Goal: Task Accomplishment & Management: Manage account settings

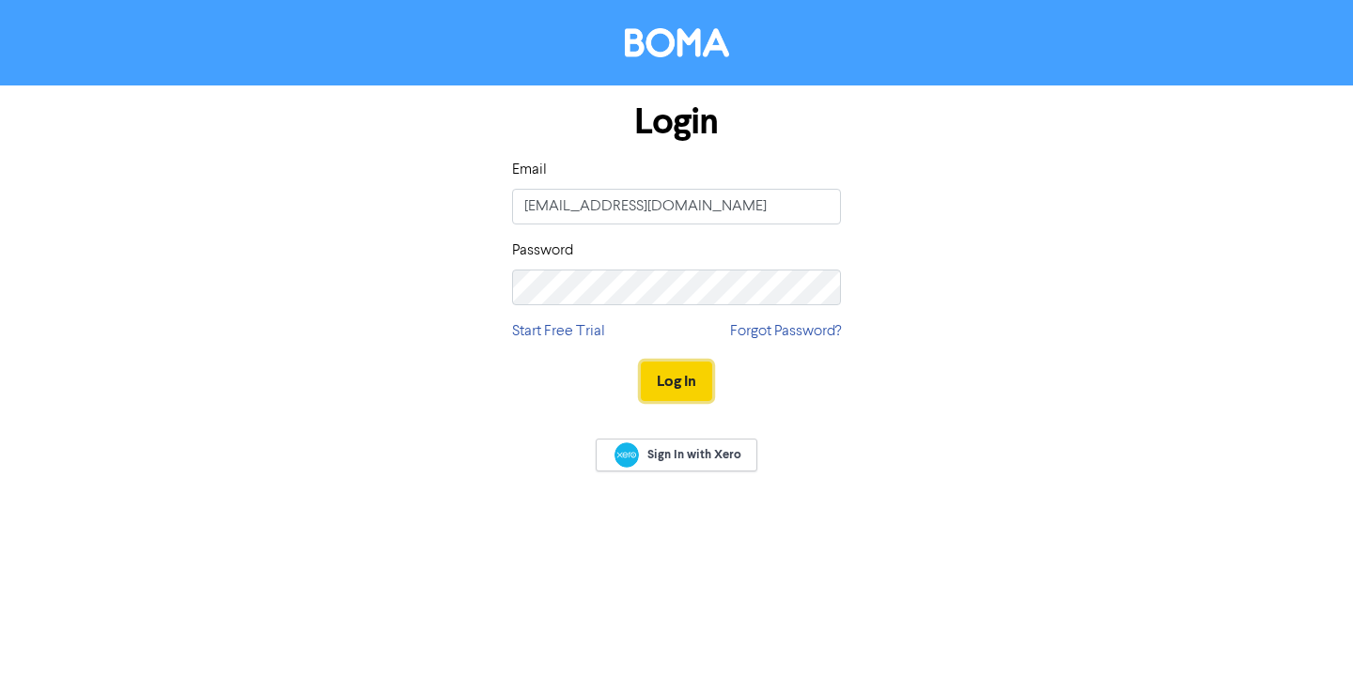
click at [682, 392] on button "Log In" at bounding box center [676, 381] width 71 height 39
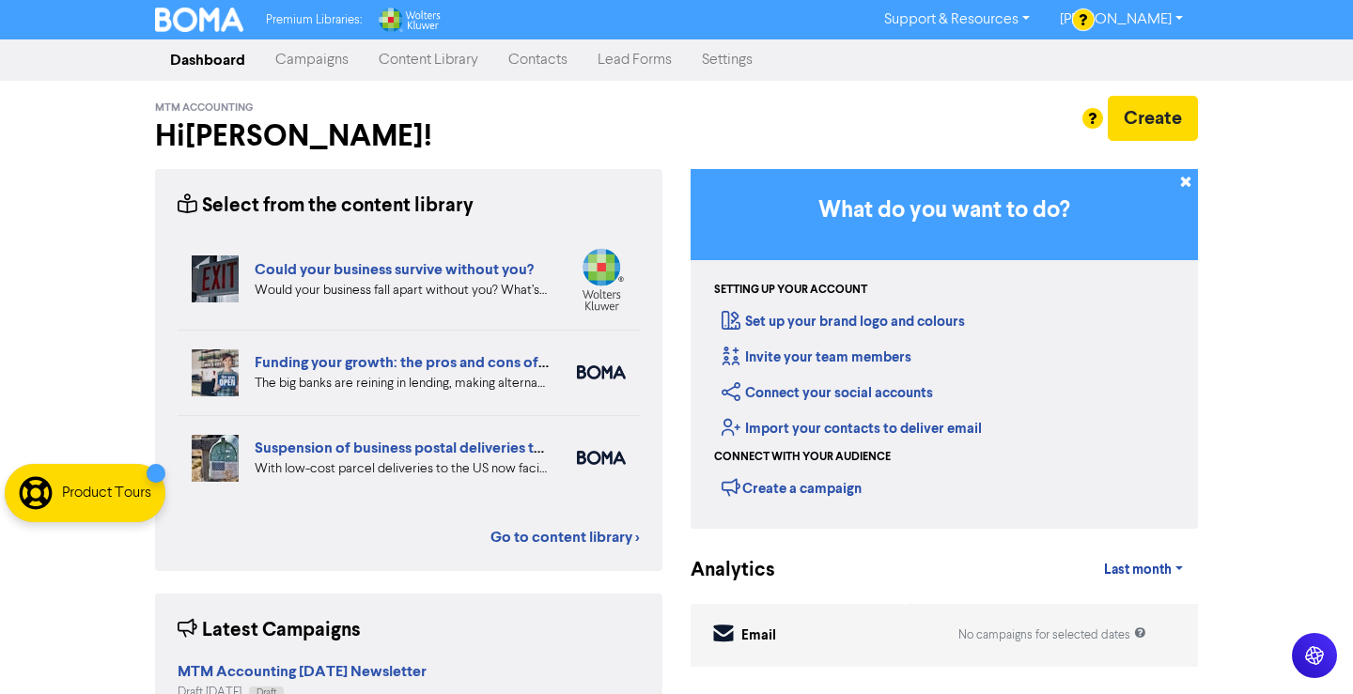
click at [397, 63] on link "Content Library" at bounding box center [429, 60] width 130 height 38
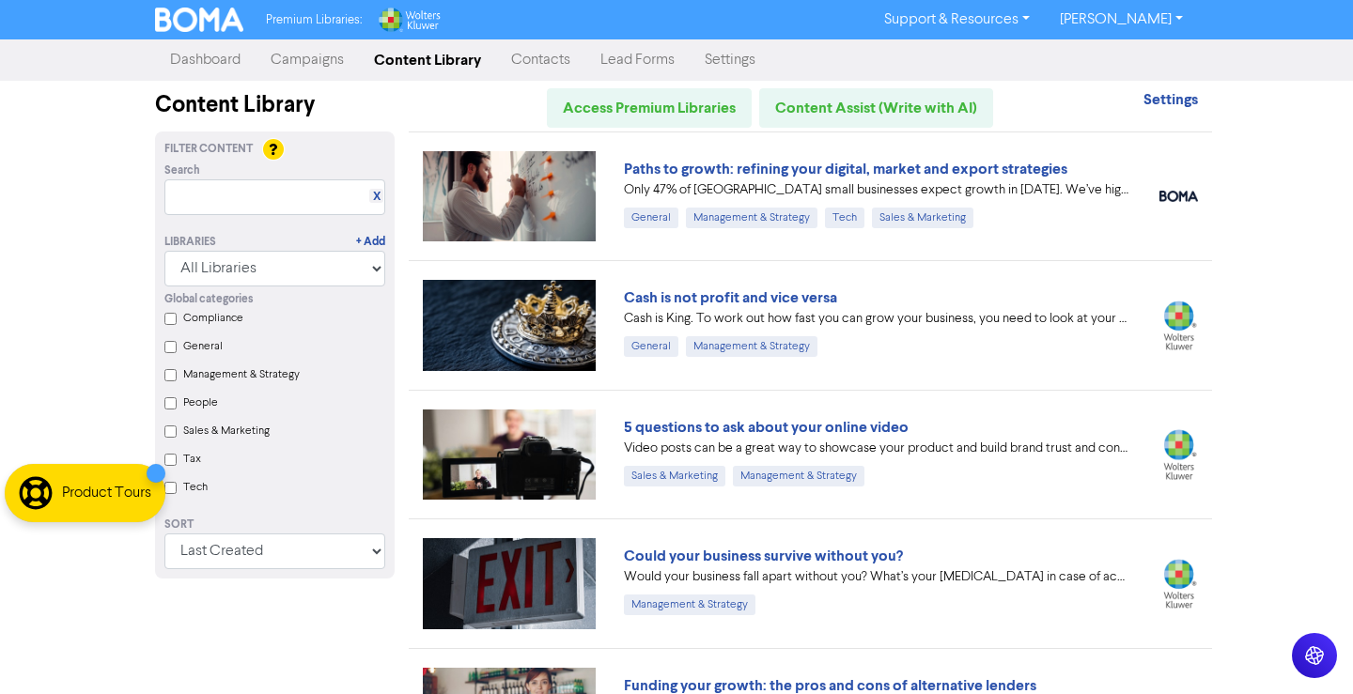
click at [319, 47] on link "Campaigns" at bounding box center [307, 60] width 103 height 38
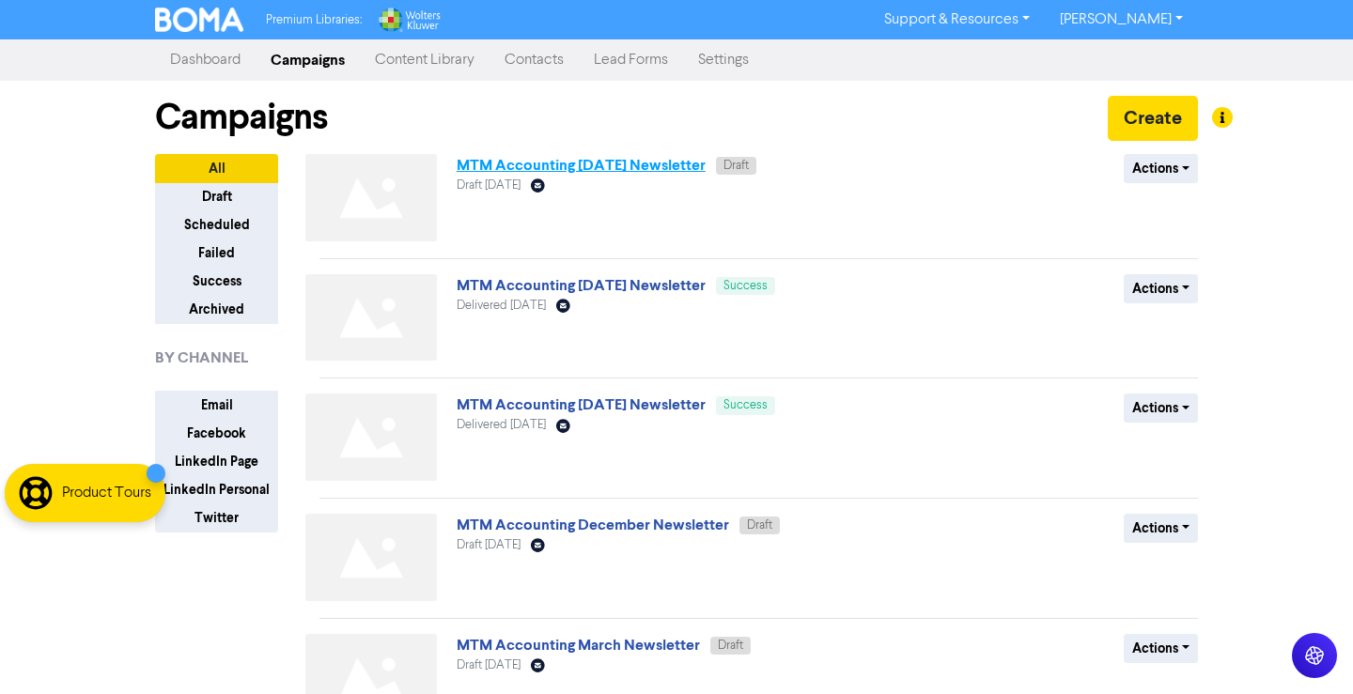
click at [664, 169] on link "MTM Accounting [DATE] Newsletter" at bounding box center [581, 165] width 249 height 19
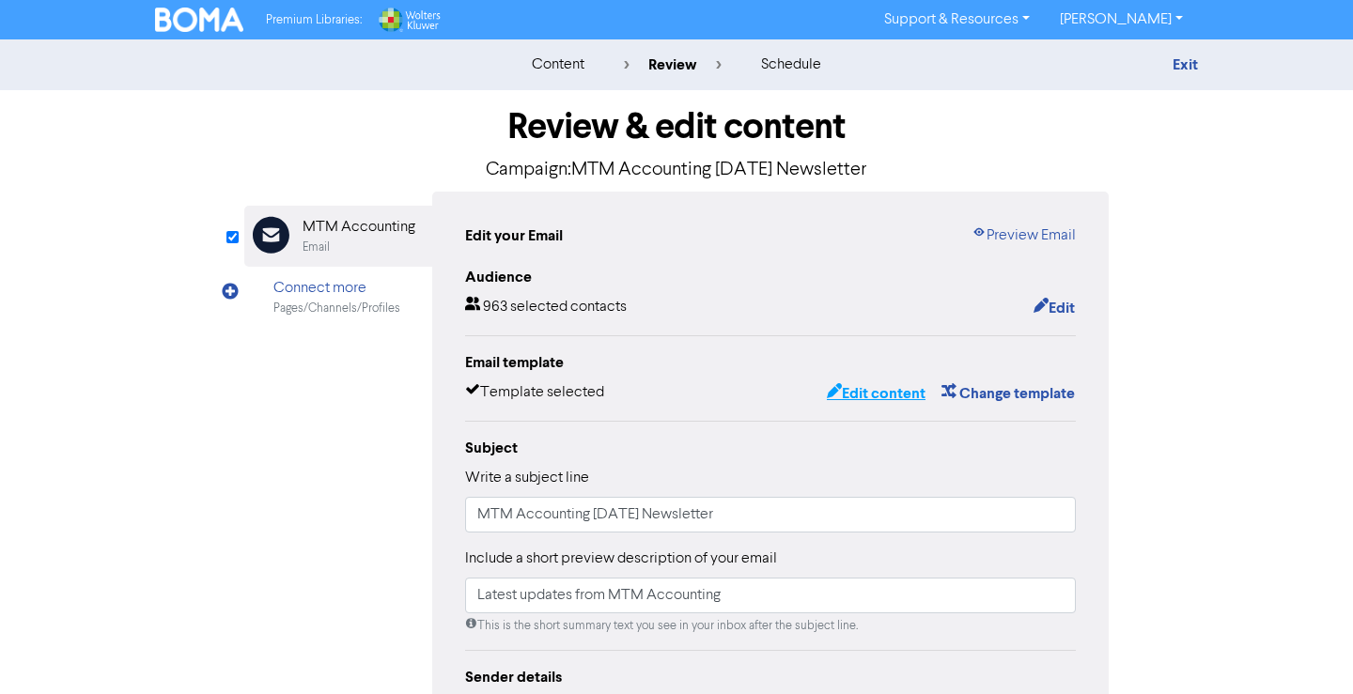
click at [865, 399] on button "Edit content" at bounding box center [876, 393] width 101 height 24
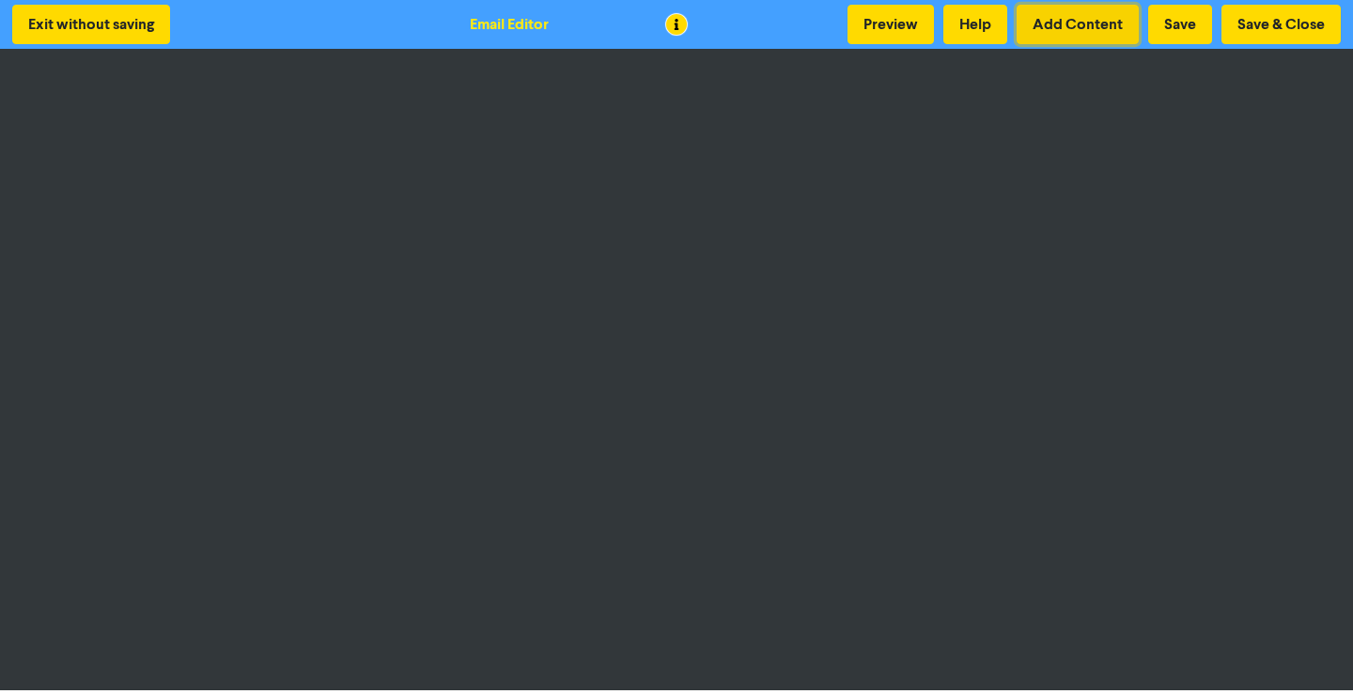
click at [1080, 23] on button "Add Content" at bounding box center [1078, 24] width 122 height 39
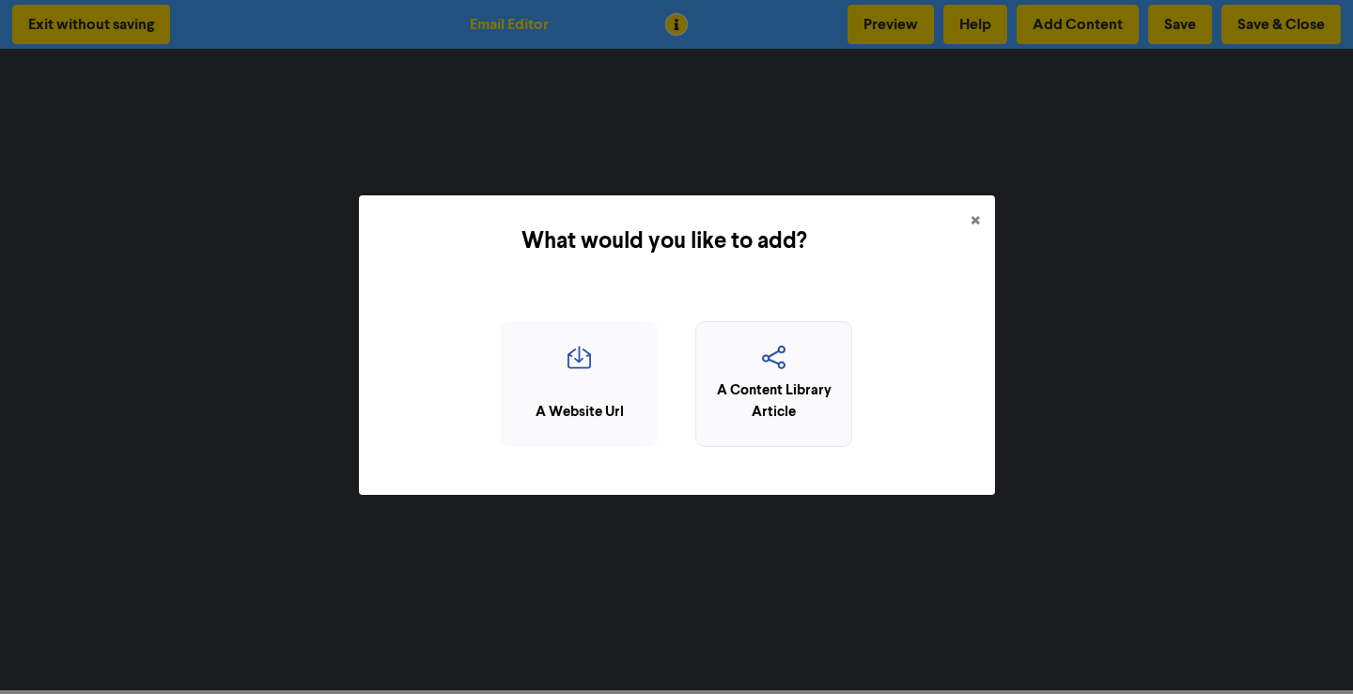
click at [839, 363] on icon "button" at bounding box center [774, 364] width 136 height 36
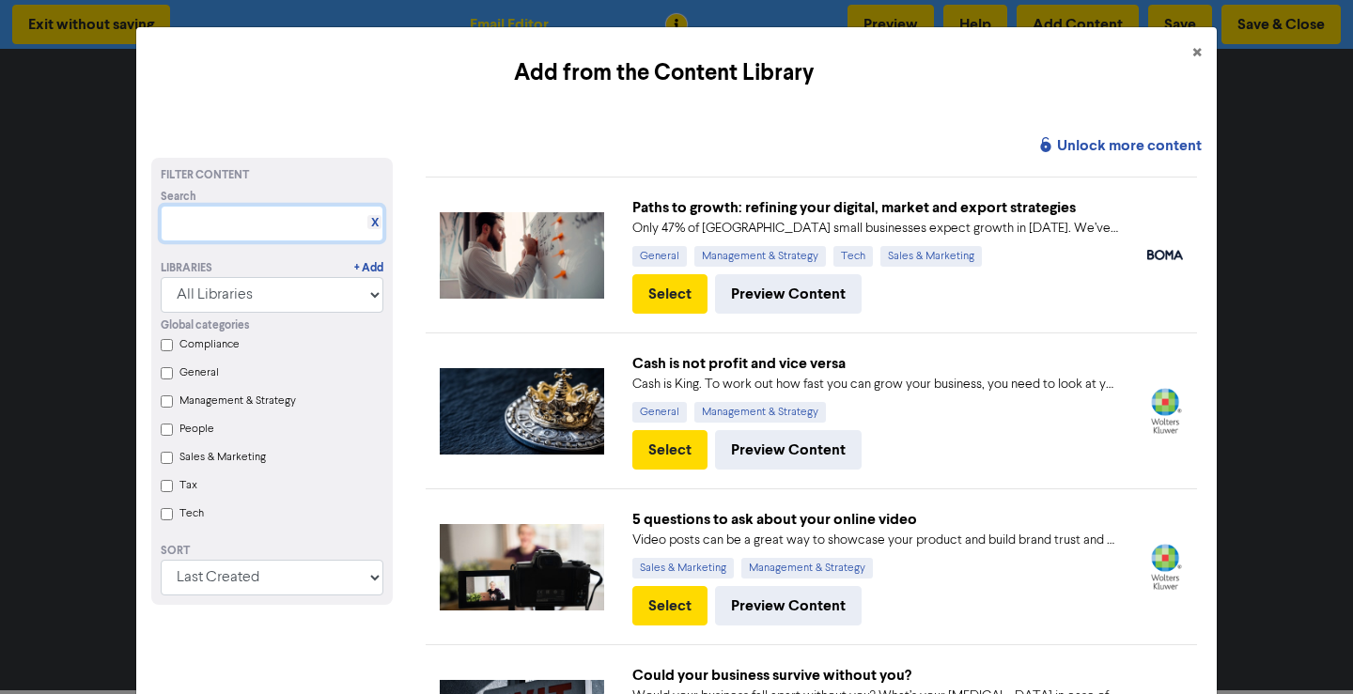
click at [311, 230] on input "text" at bounding box center [272, 224] width 223 height 36
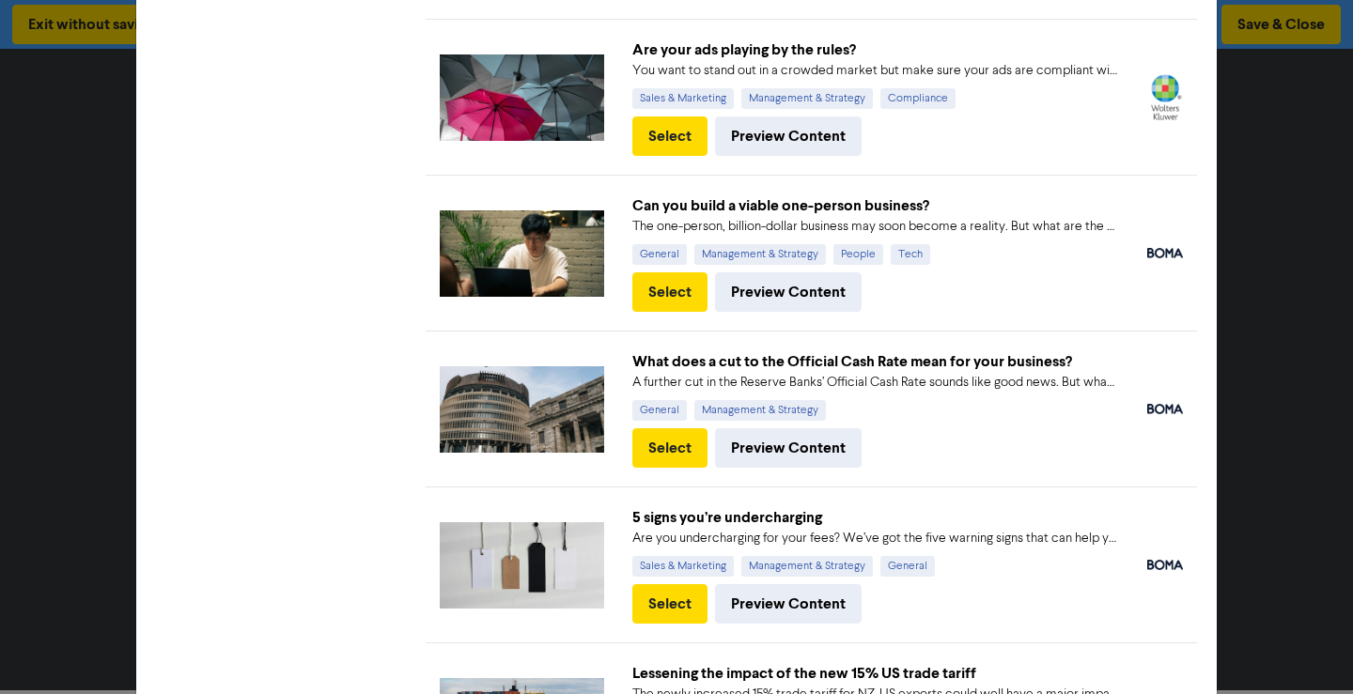
scroll to position [1128, 0]
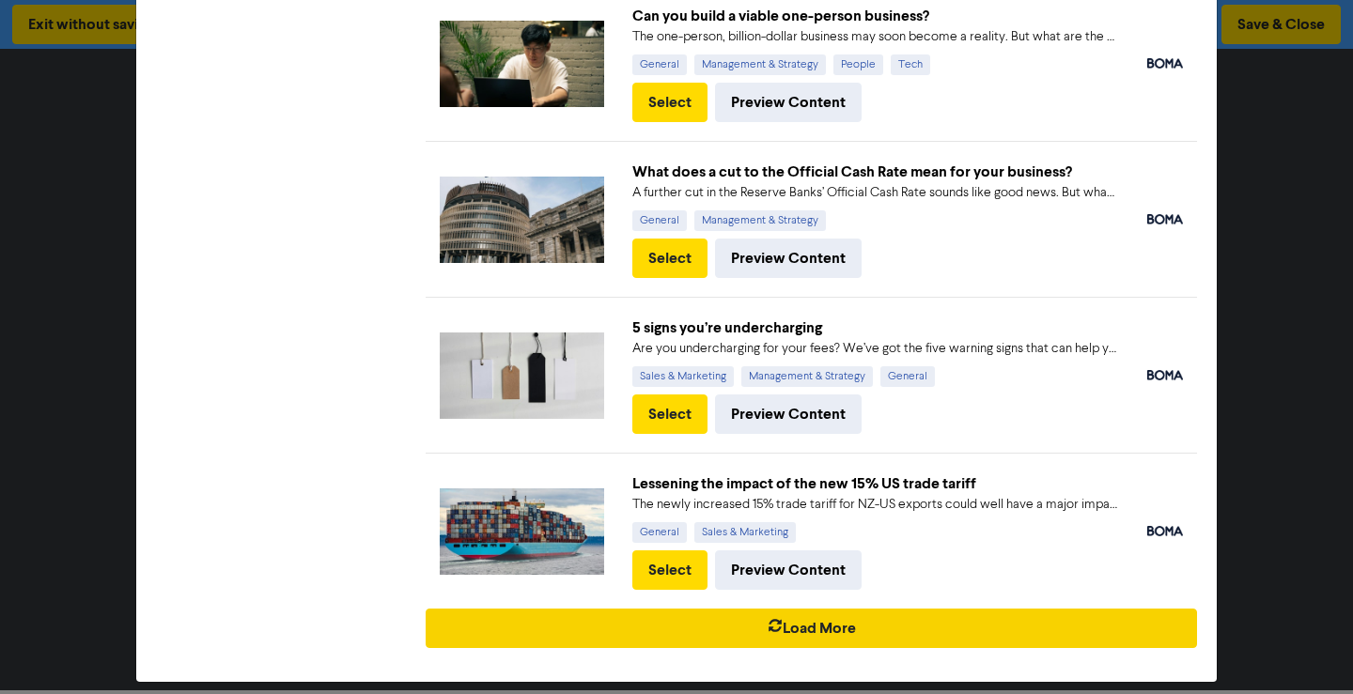
type input "5"
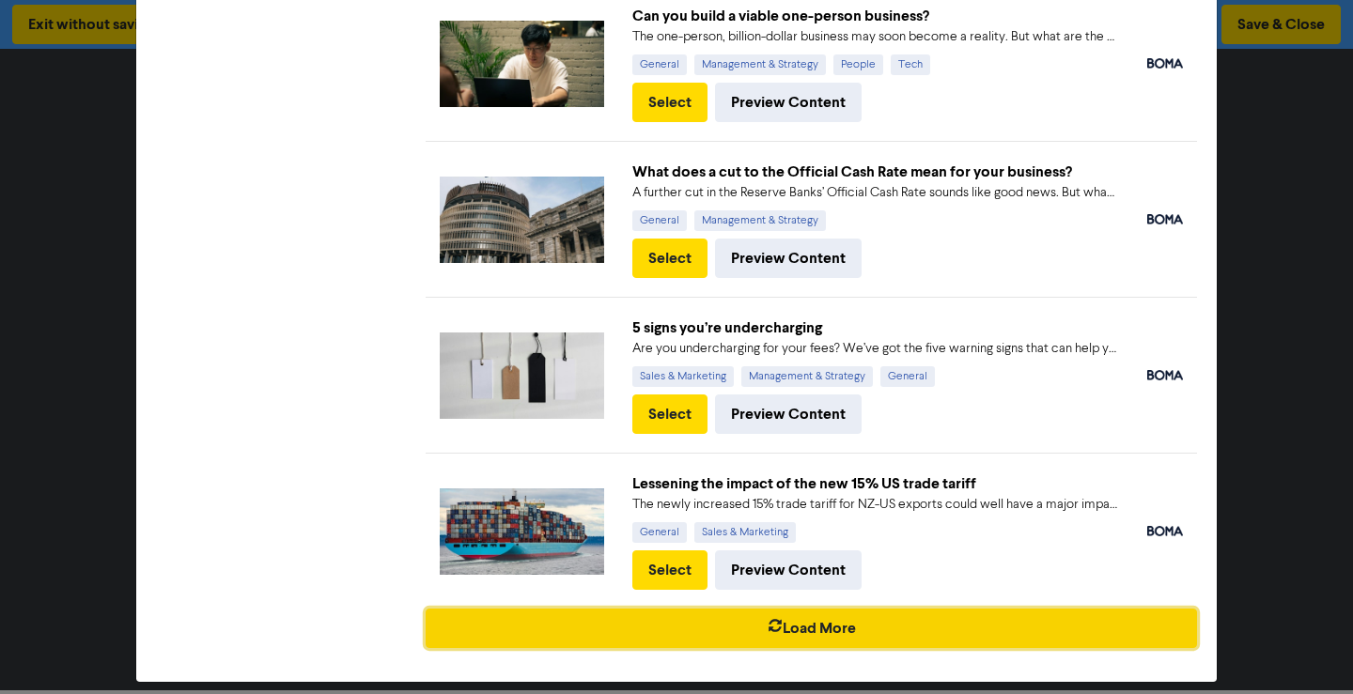
click at [828, 633] on button "Load More" at bounding box center [811, 628] width 771 height 39
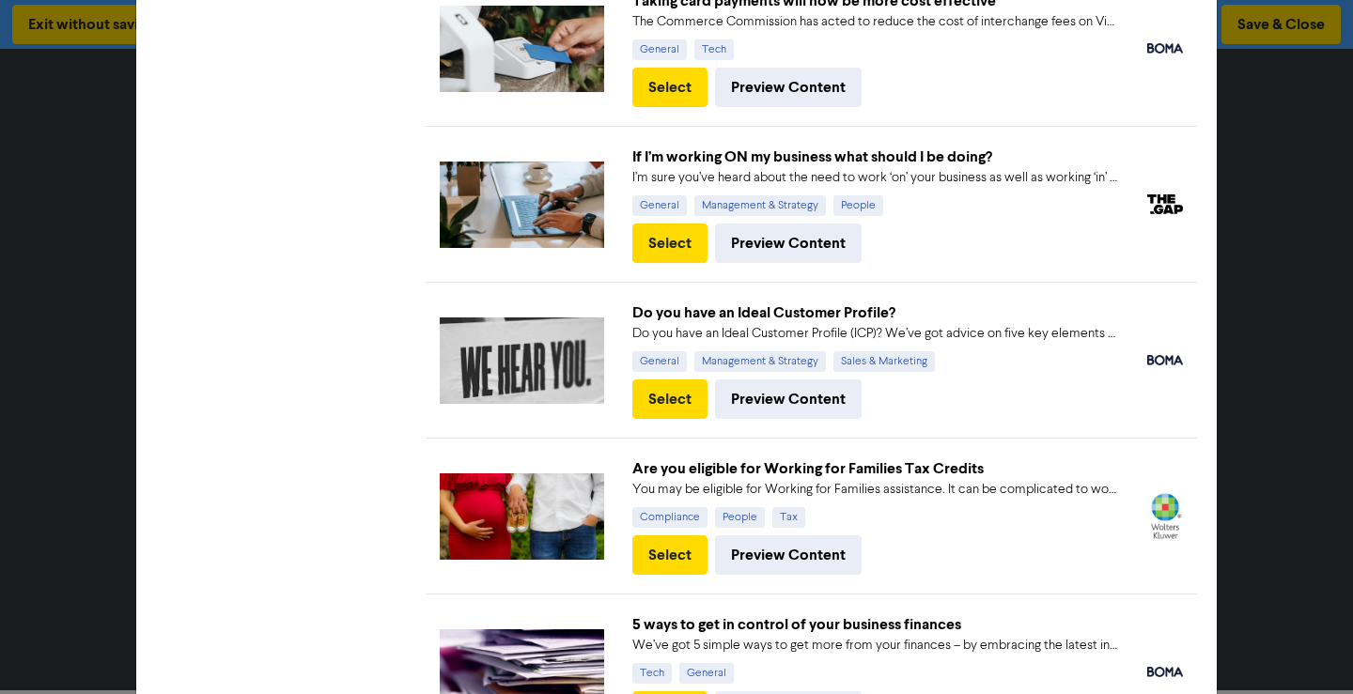
scroll to position [1879, 0]
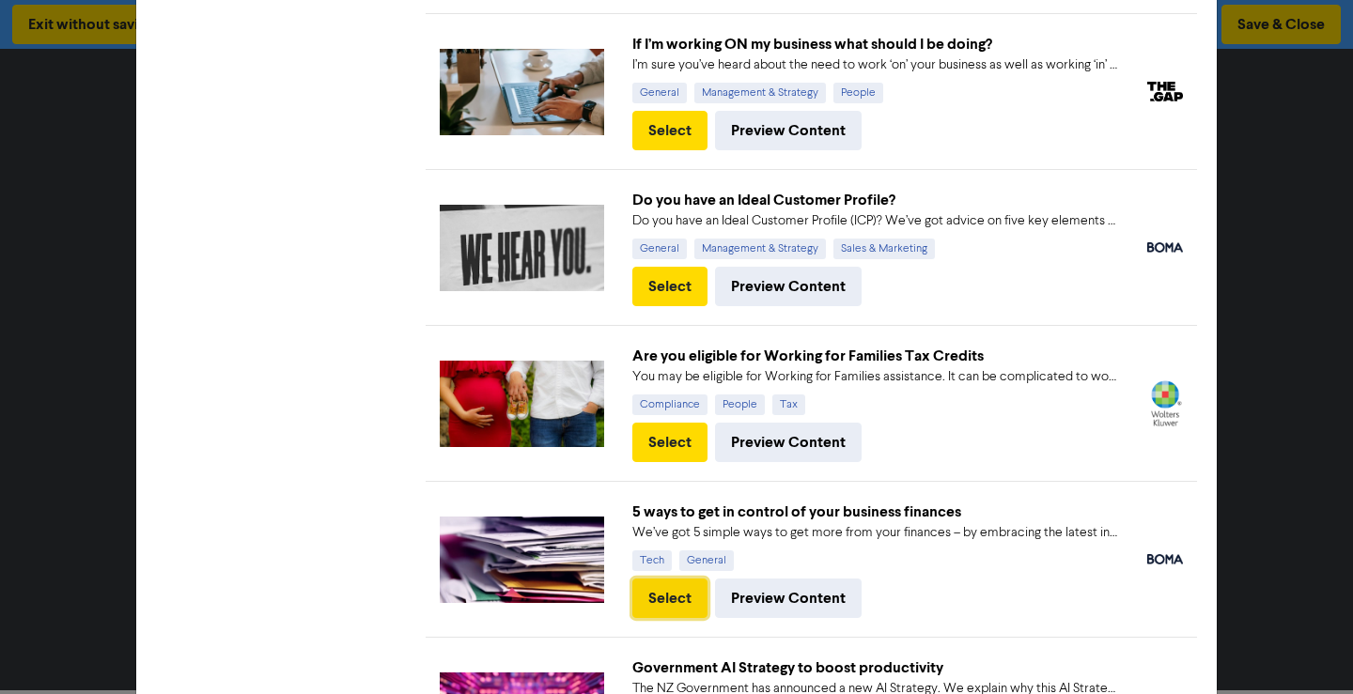
click at [690, 599] on button "Select" at bounding box center [669, 598] width 75 height 39
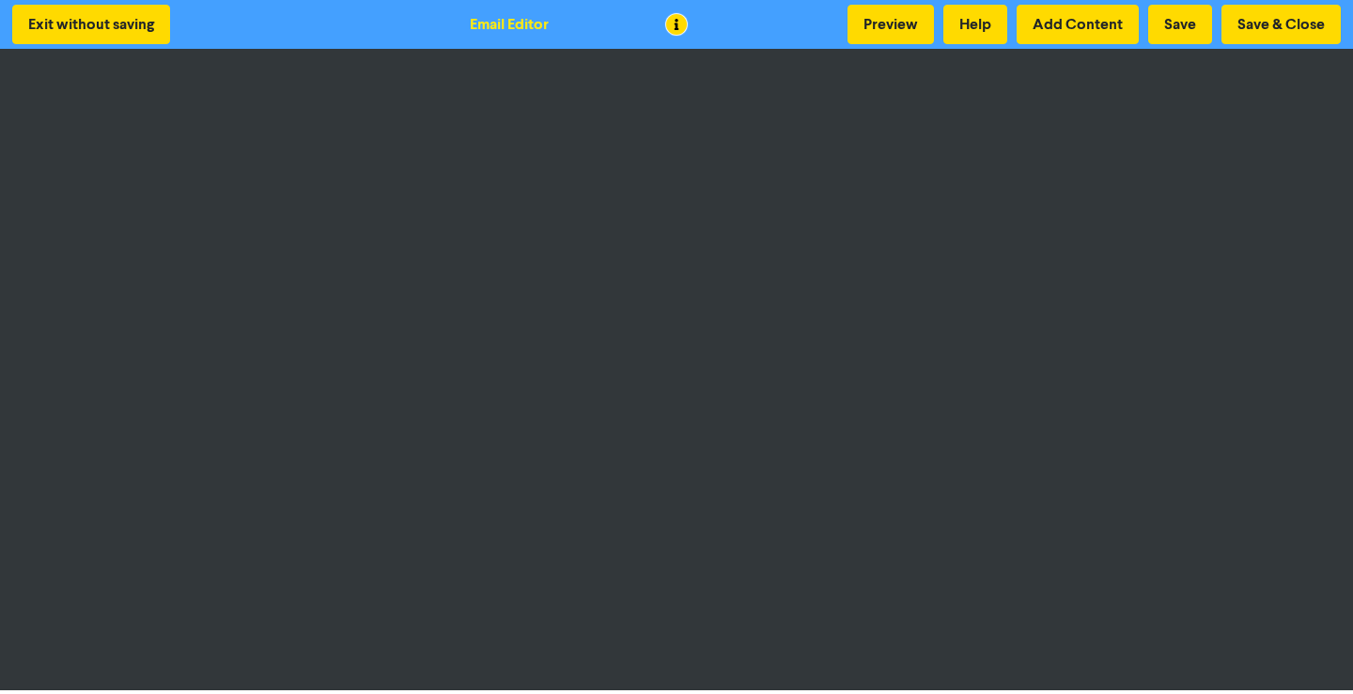
scroll to position [2, 0]
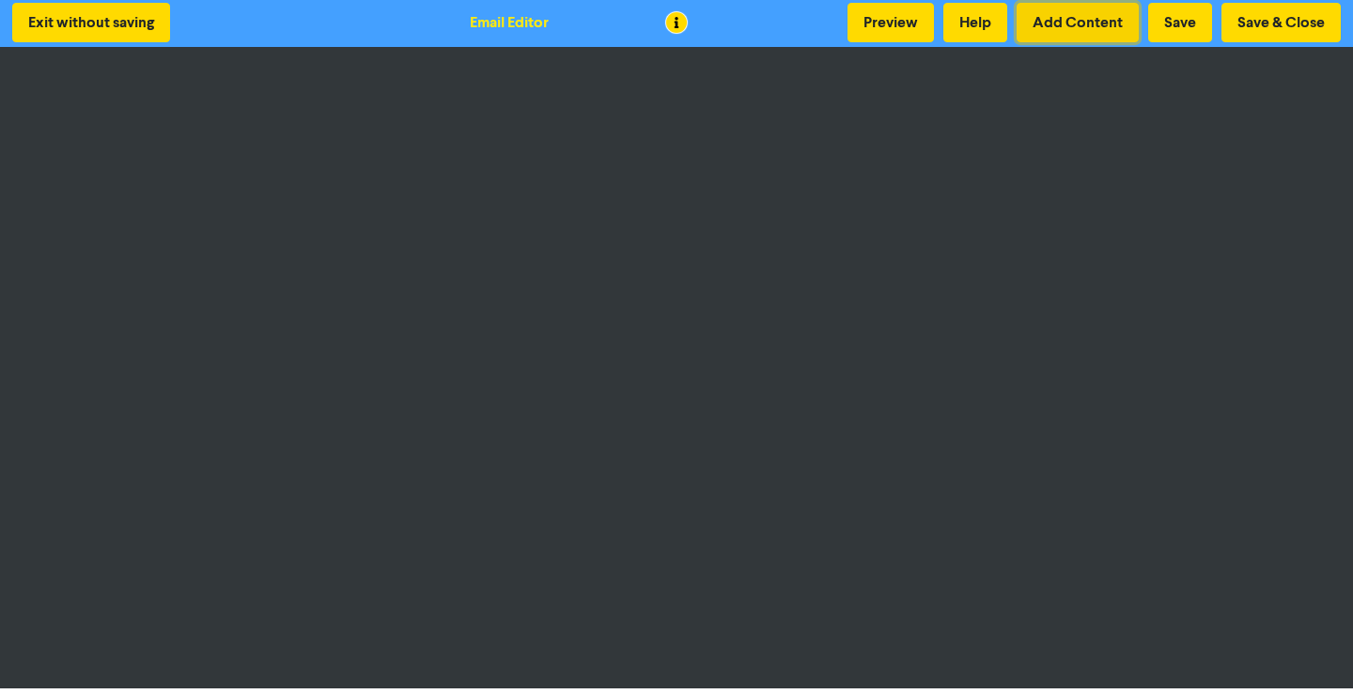
click at [1074, 29] on button "Add Content" at bounding box center [1078, 22] width 122 height 39
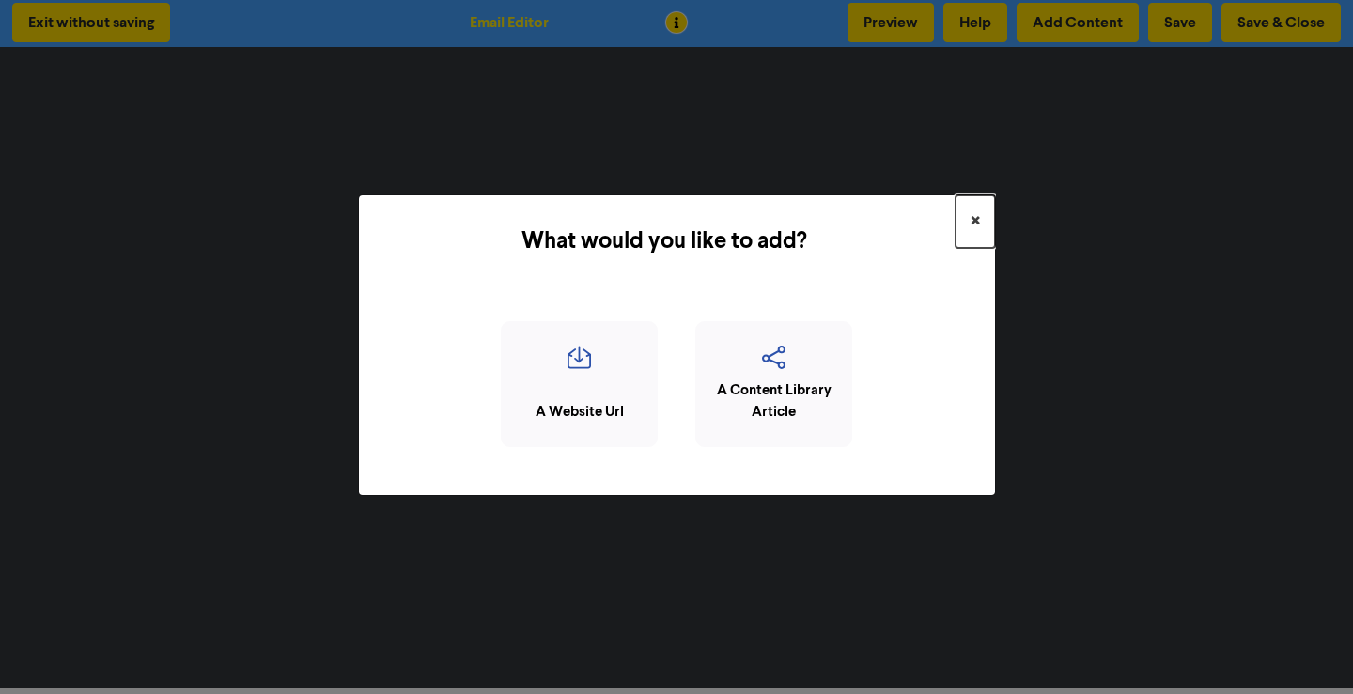
click at [976, 218] on span "×" at bounding box center [975, 222] width 9 height 28
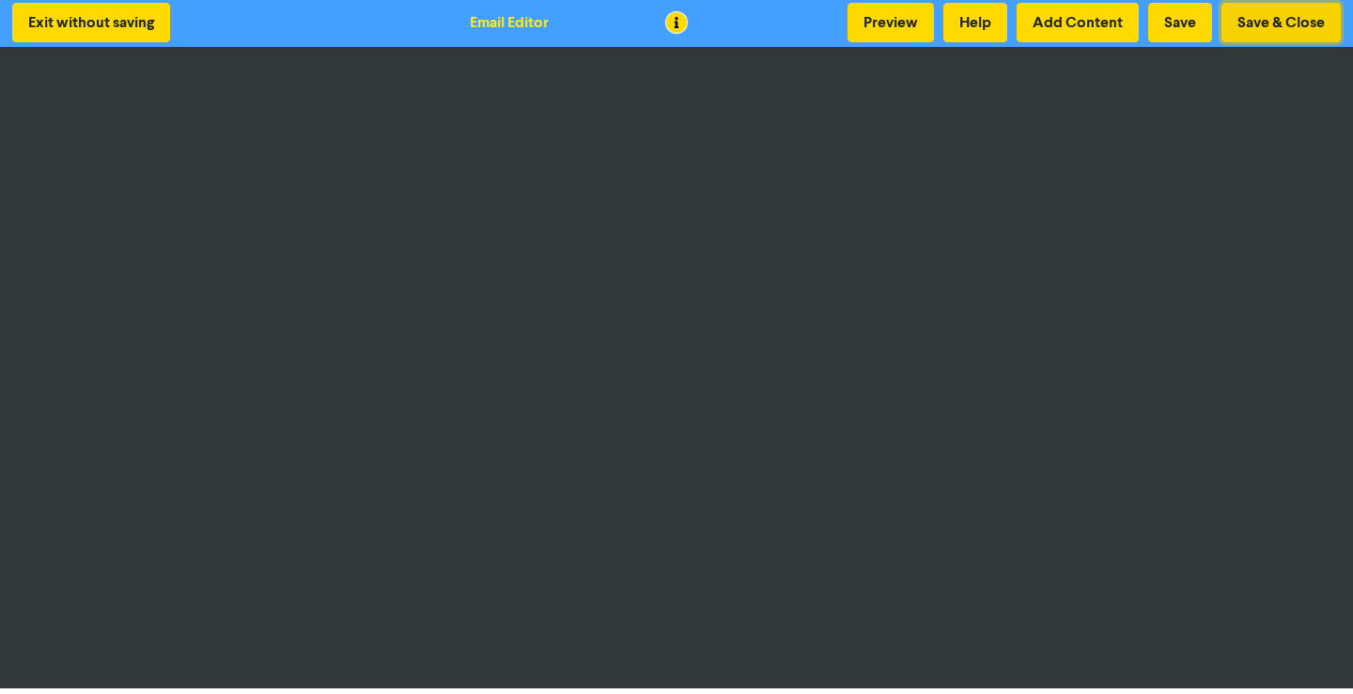
click at [1256, 26] on button "Save & Close" at bounding box center [1281, 22] width 119 height 39
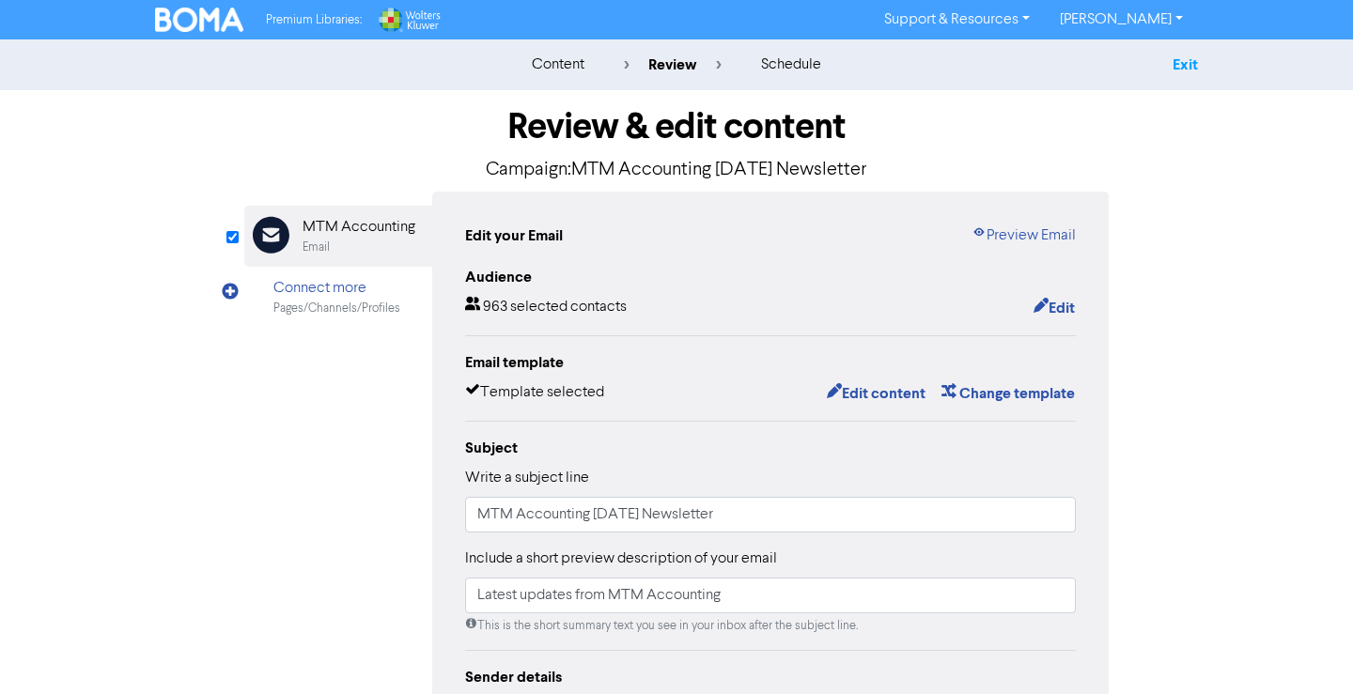
click at [1181, 65] on link "Exit" at bounding box center [1185, 64] width 25 height 19
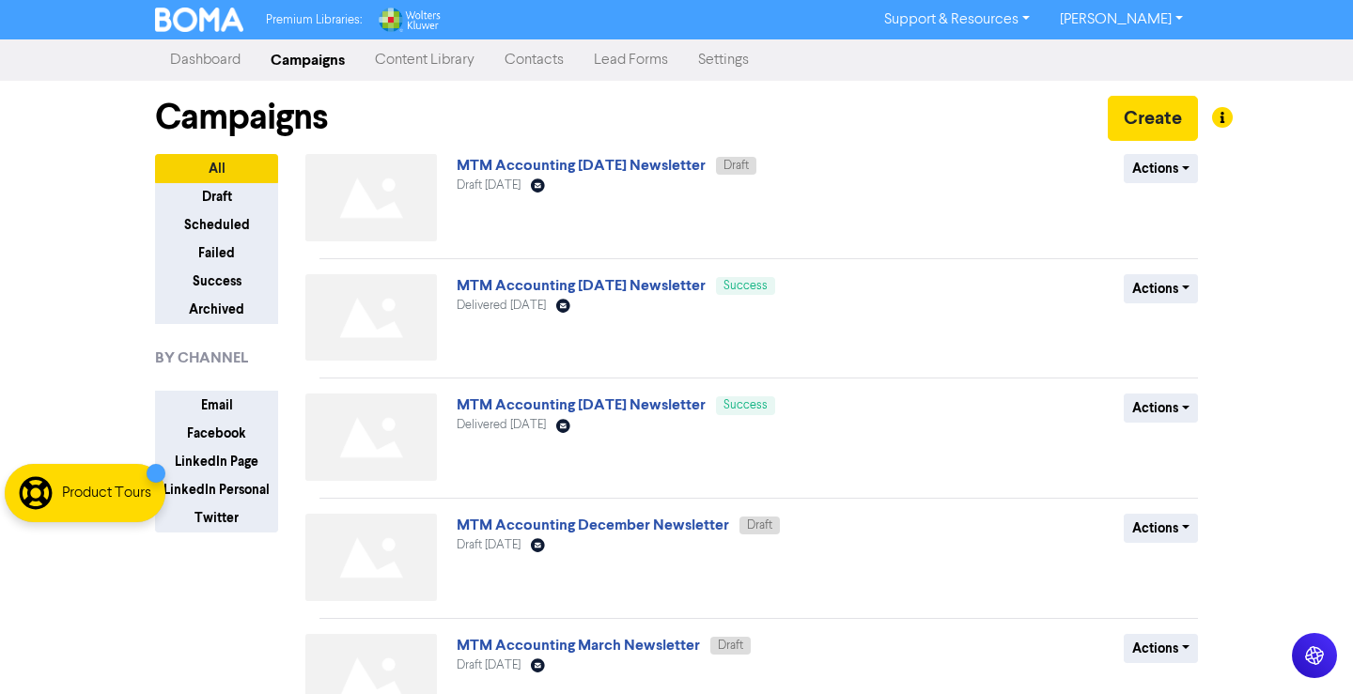
click at [450, 56] on link "Content Library" at bounding box center [425, 60] width 130 height 38
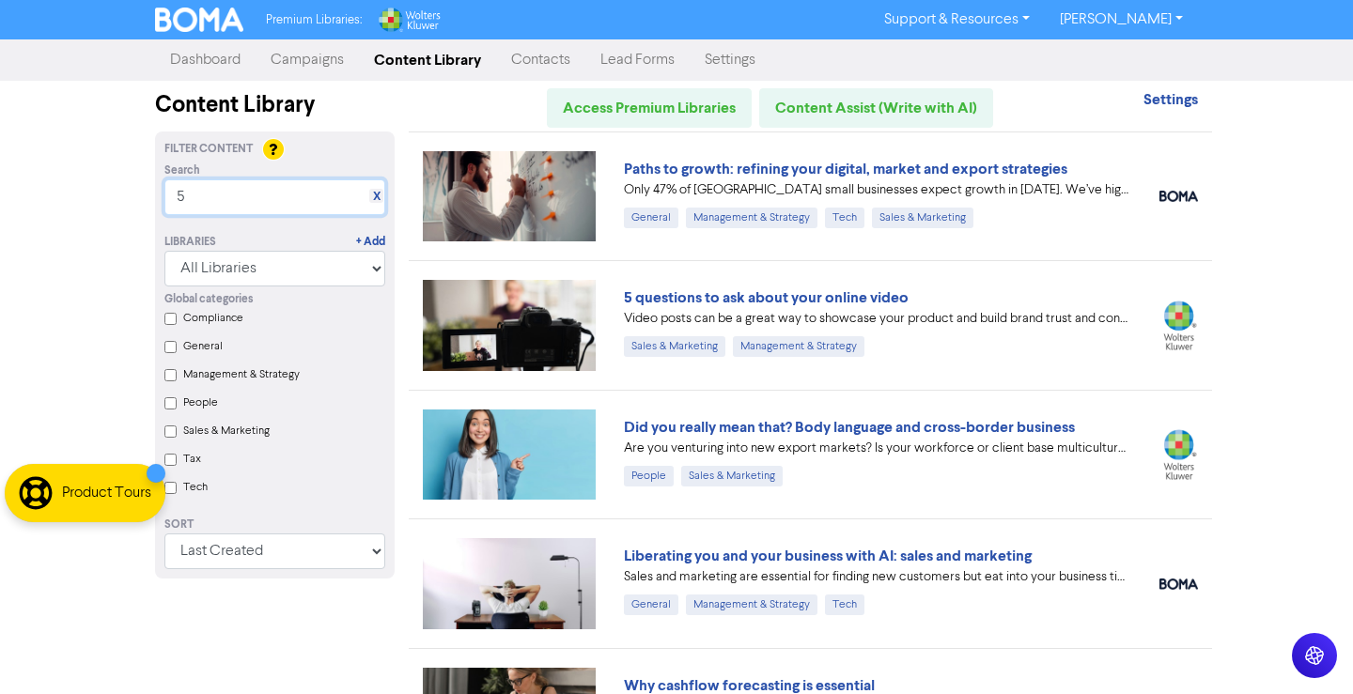
click at [202, 194] on input "5" at bounding box center [274, 197] width 221 height 36
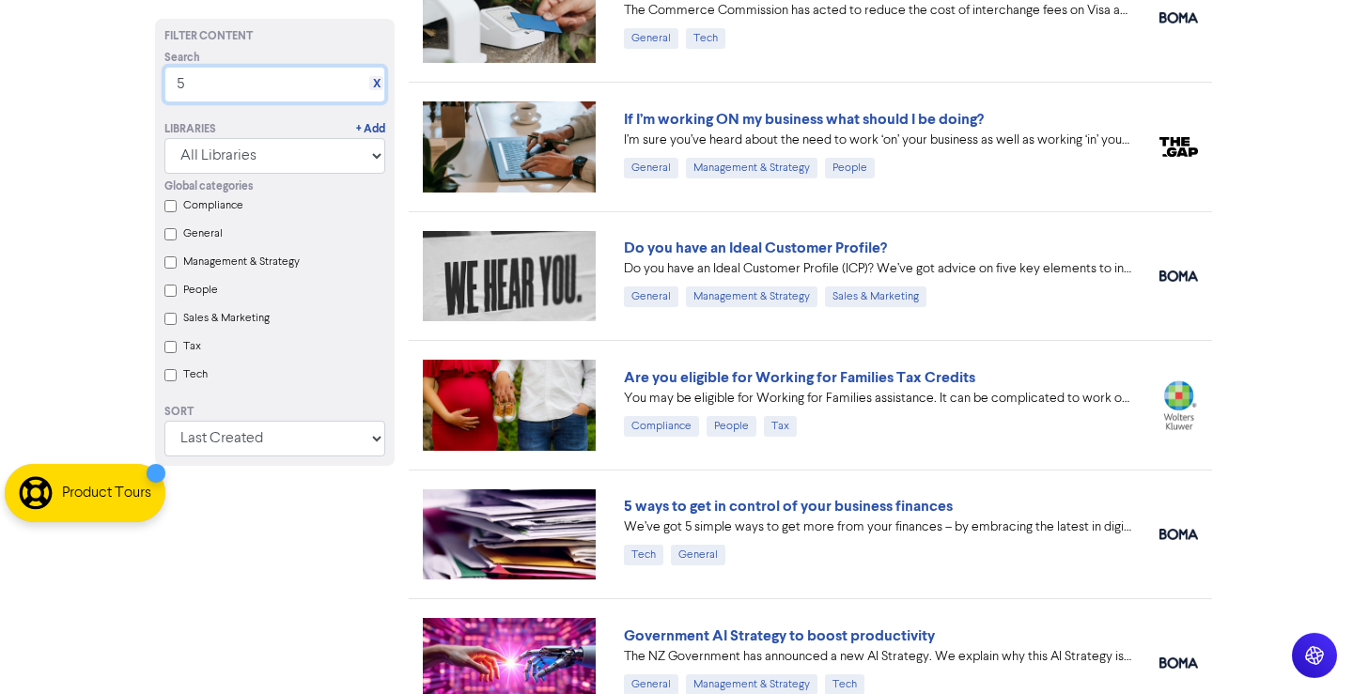
scroll to position [1597, 0]
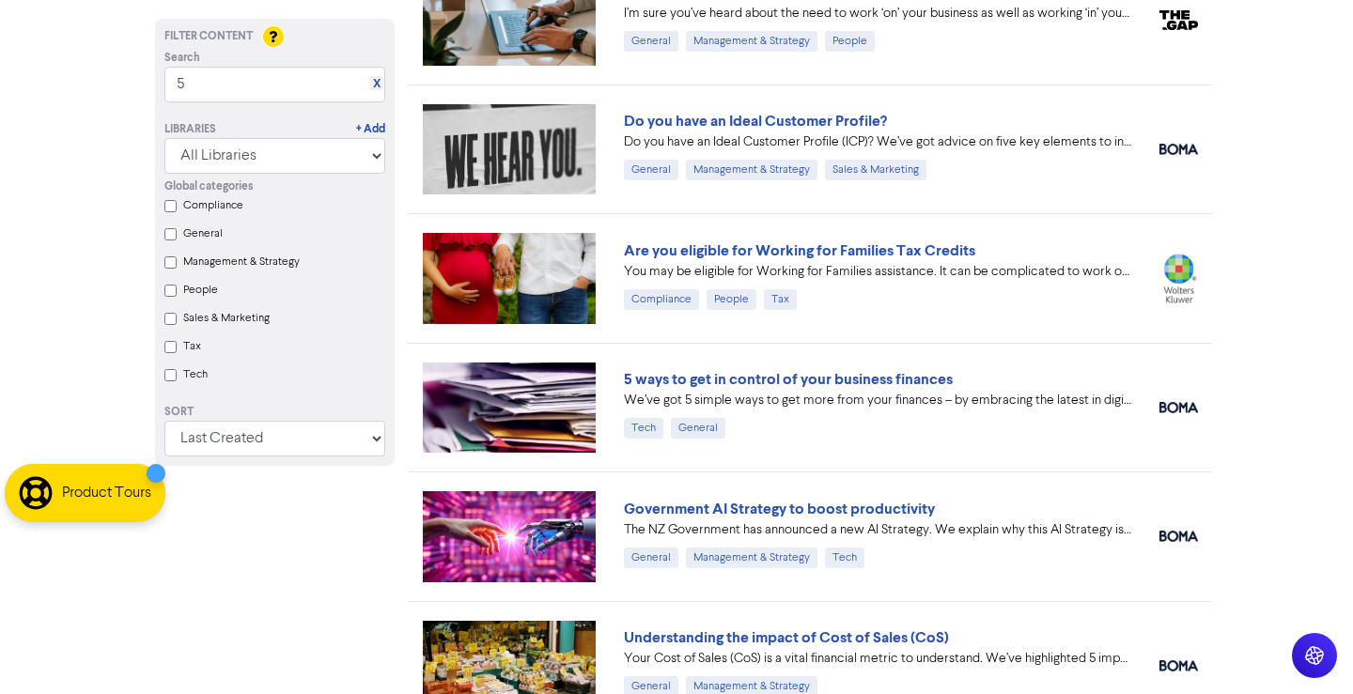
click at [920, 376] on link "5 ways to get in control of your business finances" at bounding box center [788, 379] width 329 height 19
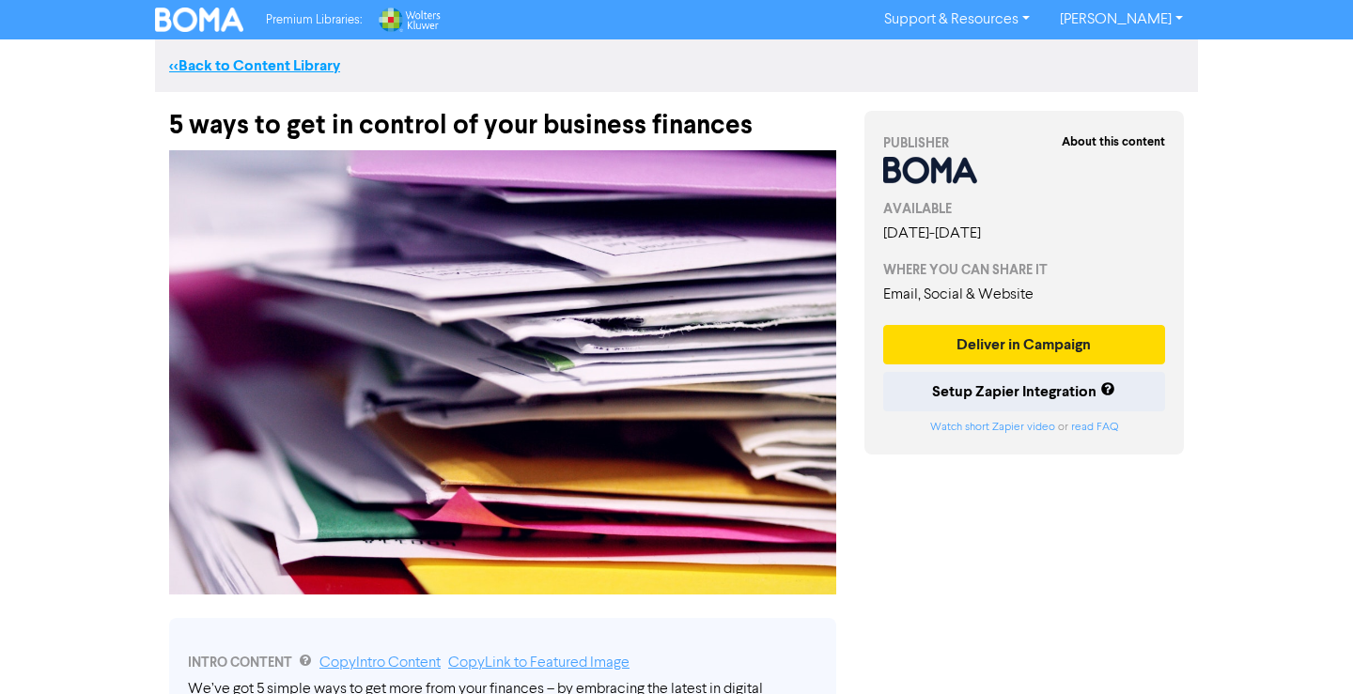
click at [297, 61] on link "<< Back to Content Library" at bounding box center [254, 65] width 171 height 19
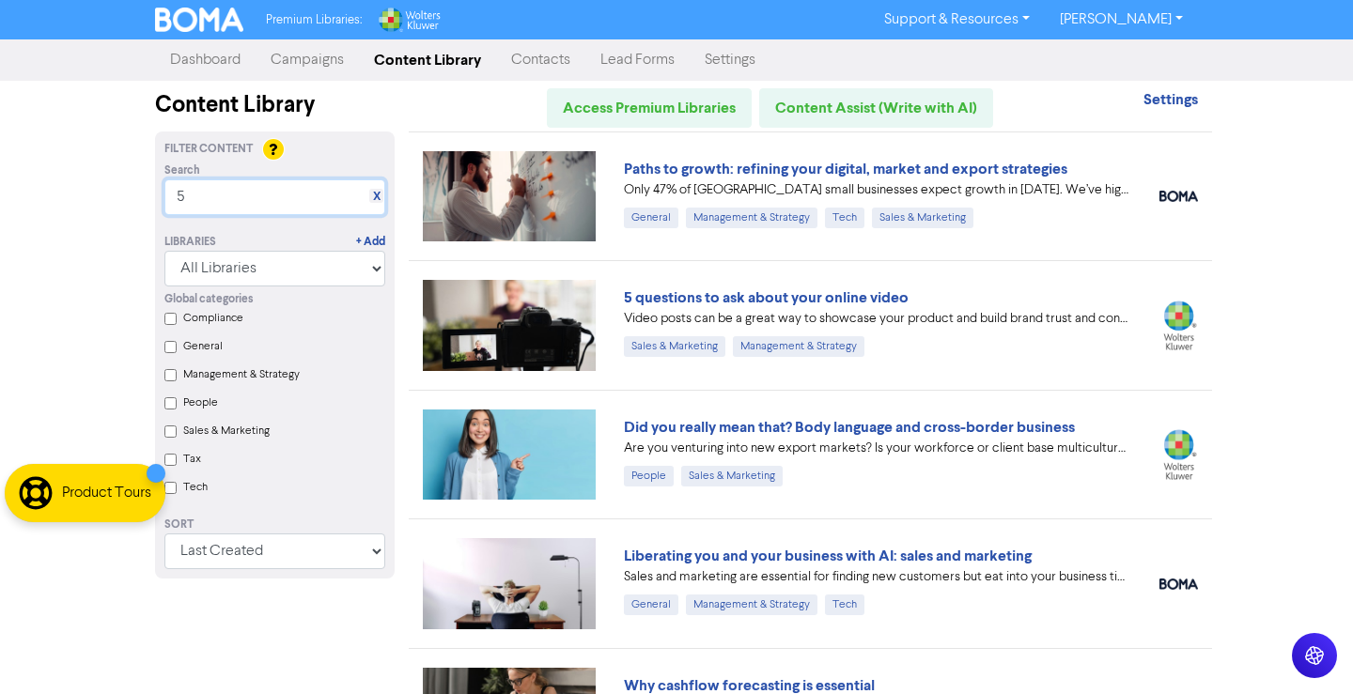
click at [233, 196] on input "5" at bounding box center [274, 197] width 221 height 36
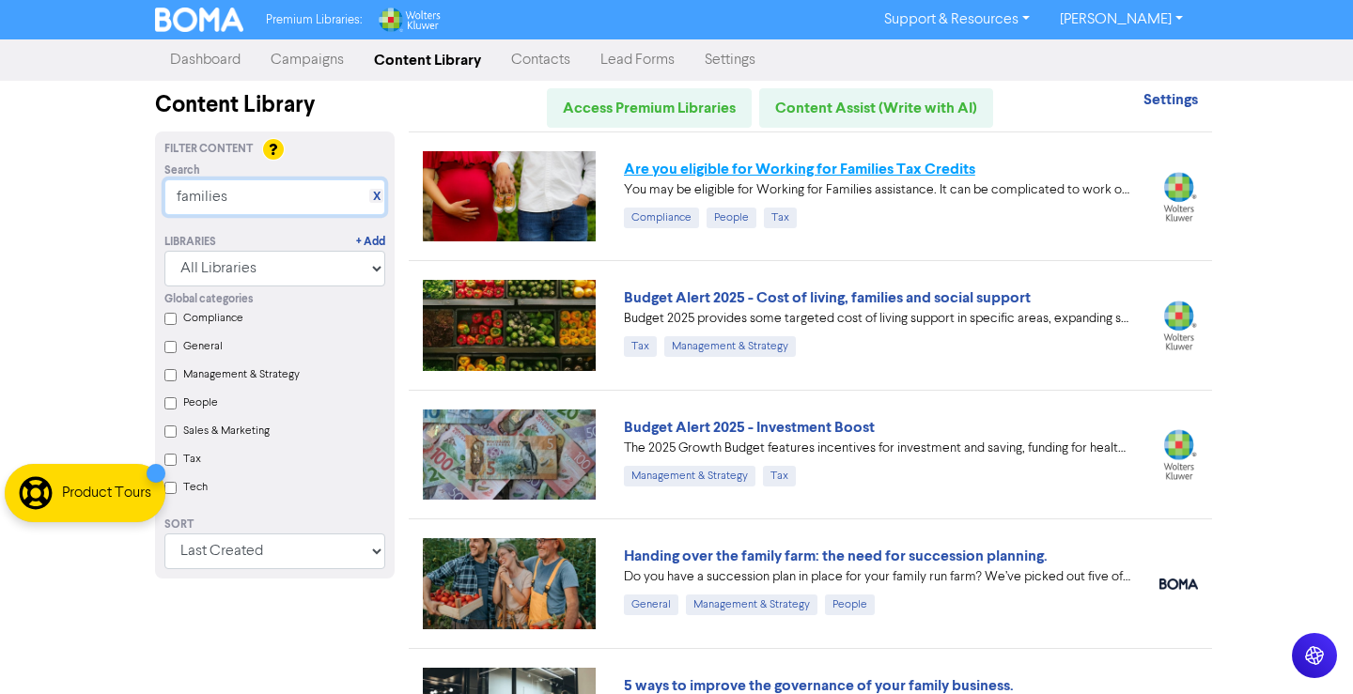
type input "families"
click at [774, 165] on link "Are you eligible for Working for Families Tax Credits" at bounding box center [799, 169] width 351 height 19
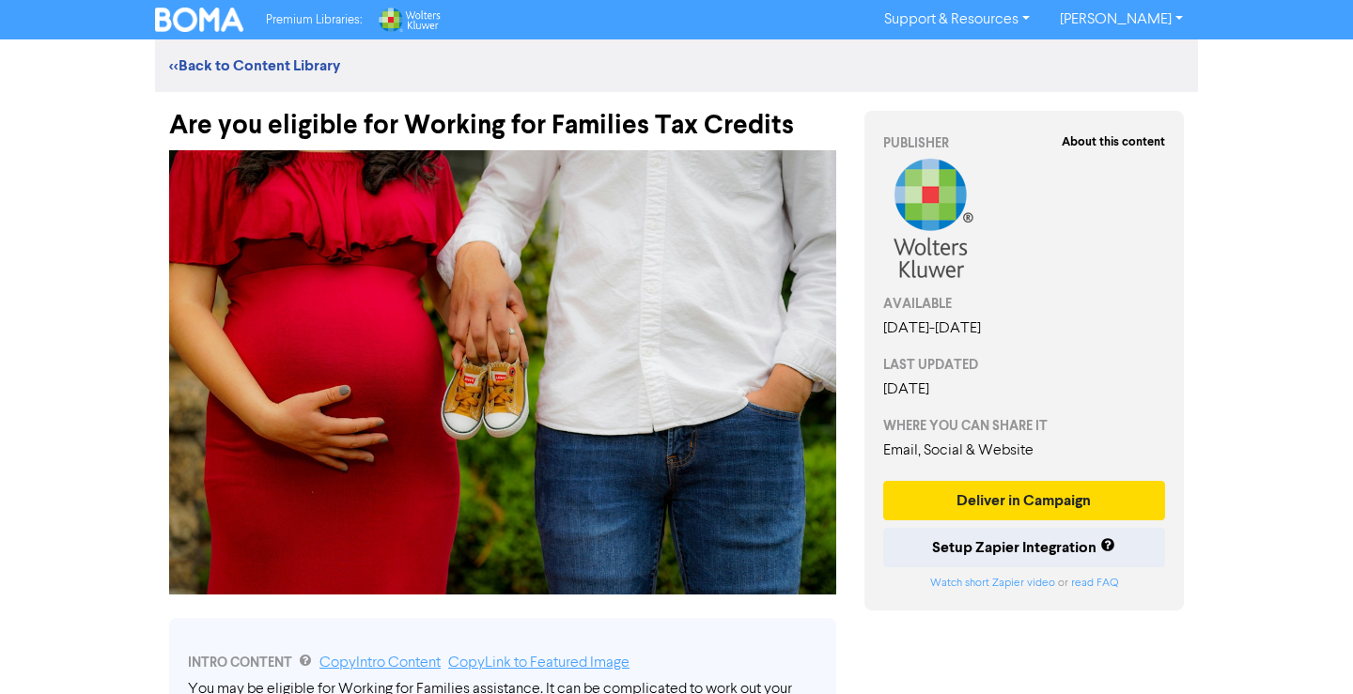
click at [1222, 202] on div "Premium Libraries: Support & Resources Video Tutorials FAQ & Guides Marketing E…" at bounding box center [676, 347] width 1353 height 694
click at [194, 64] on link "<< Back to Content Library" at bounding box center [254, 65] width 171 height 19
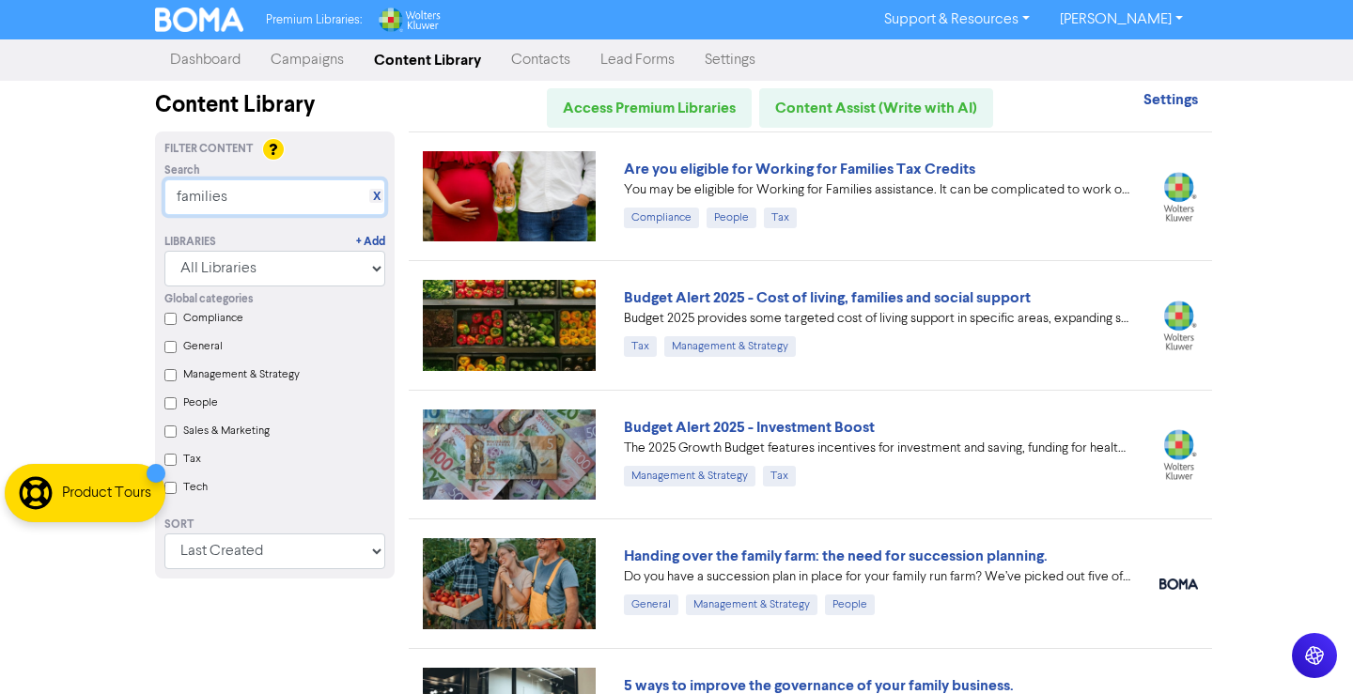
click at [350, 191] on input "families" at bounding box center [274, 197] width 221 height 36
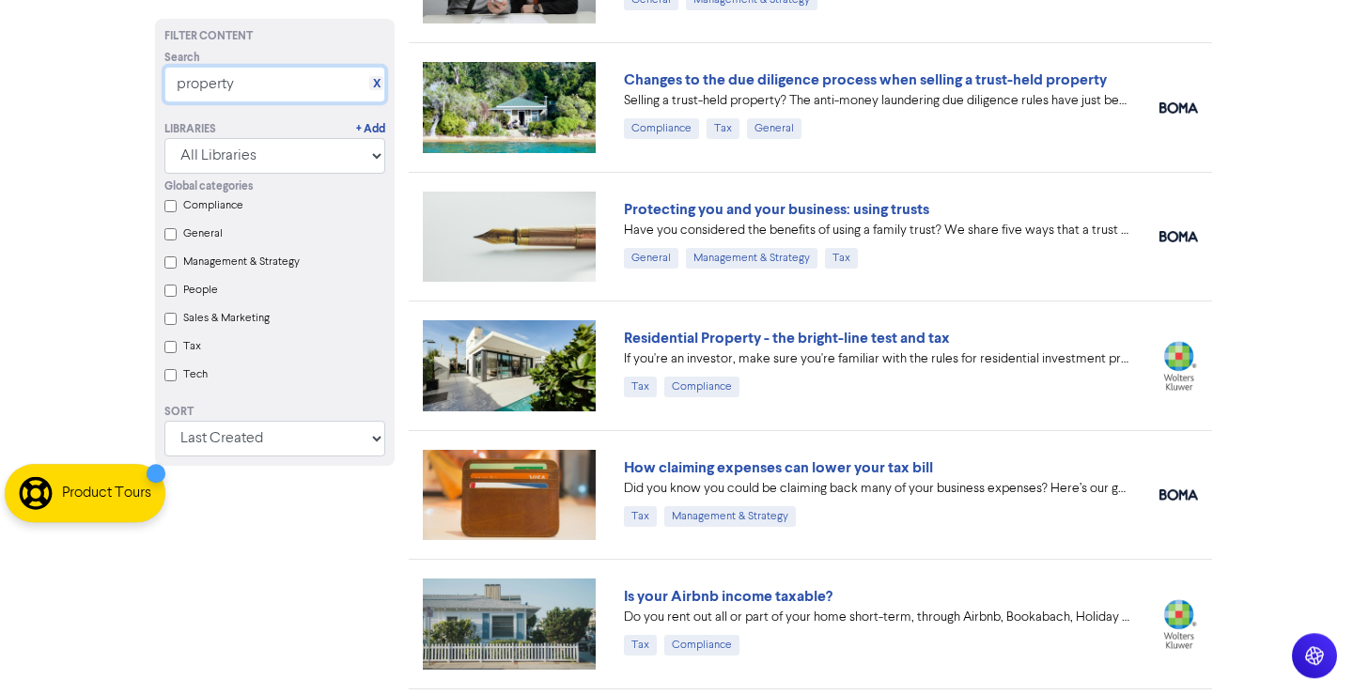
scroll to position [319, 0]
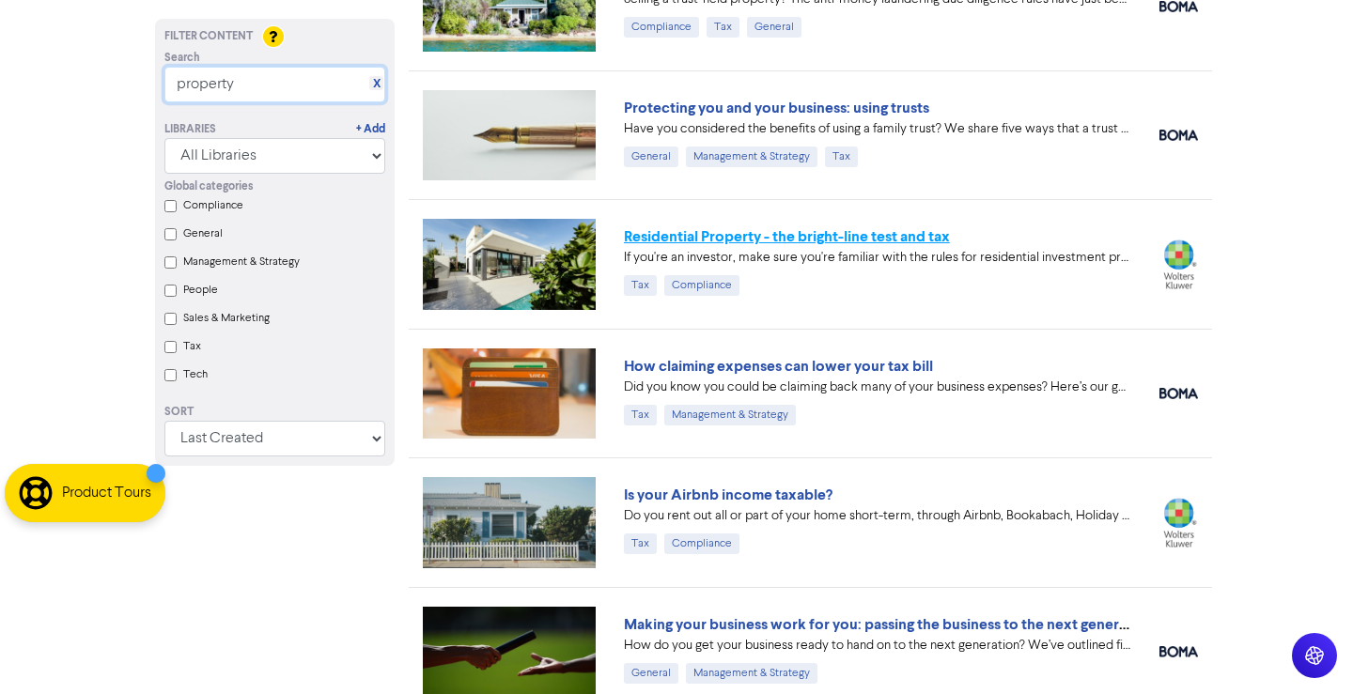
type input "property"
click at [782, 237] on link "Residential Property - the bright-line test and tax" at bounding box center [787, 236] width 326 height 19
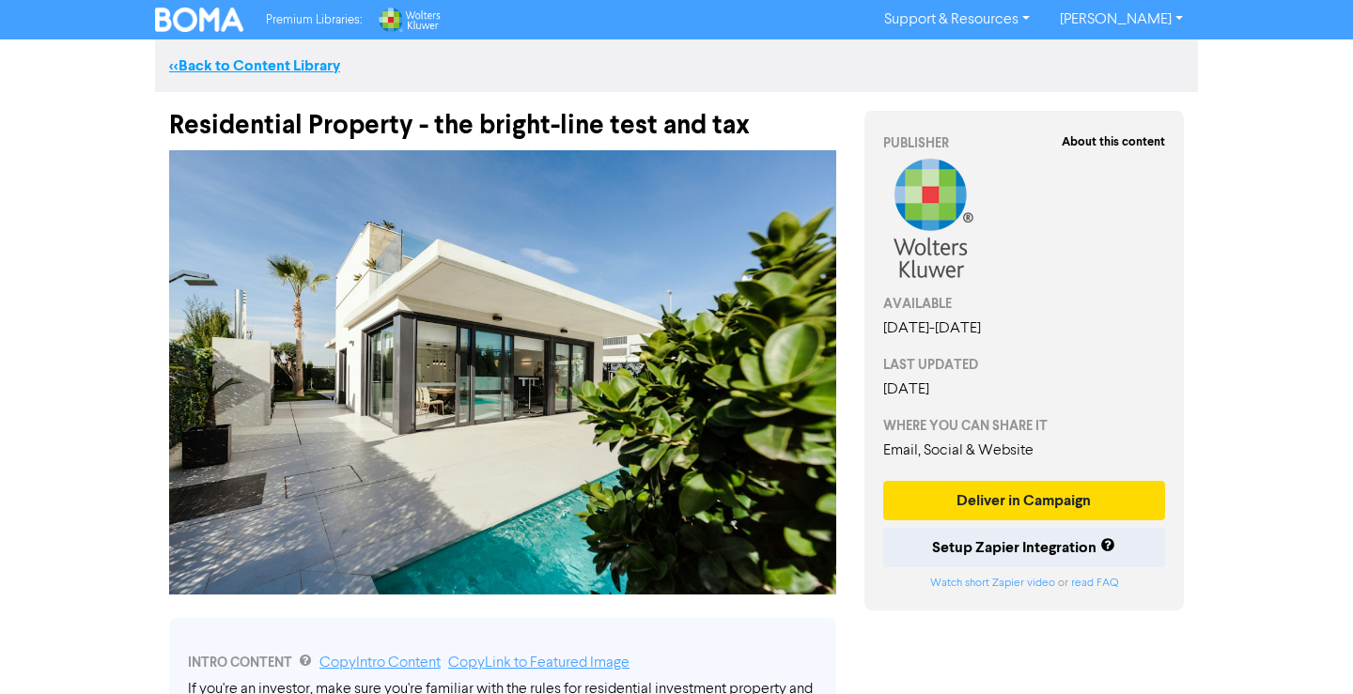
click at [201, 66] on link "<< Back to Content Library" at bounding box center [254, 65] width 171 height 19
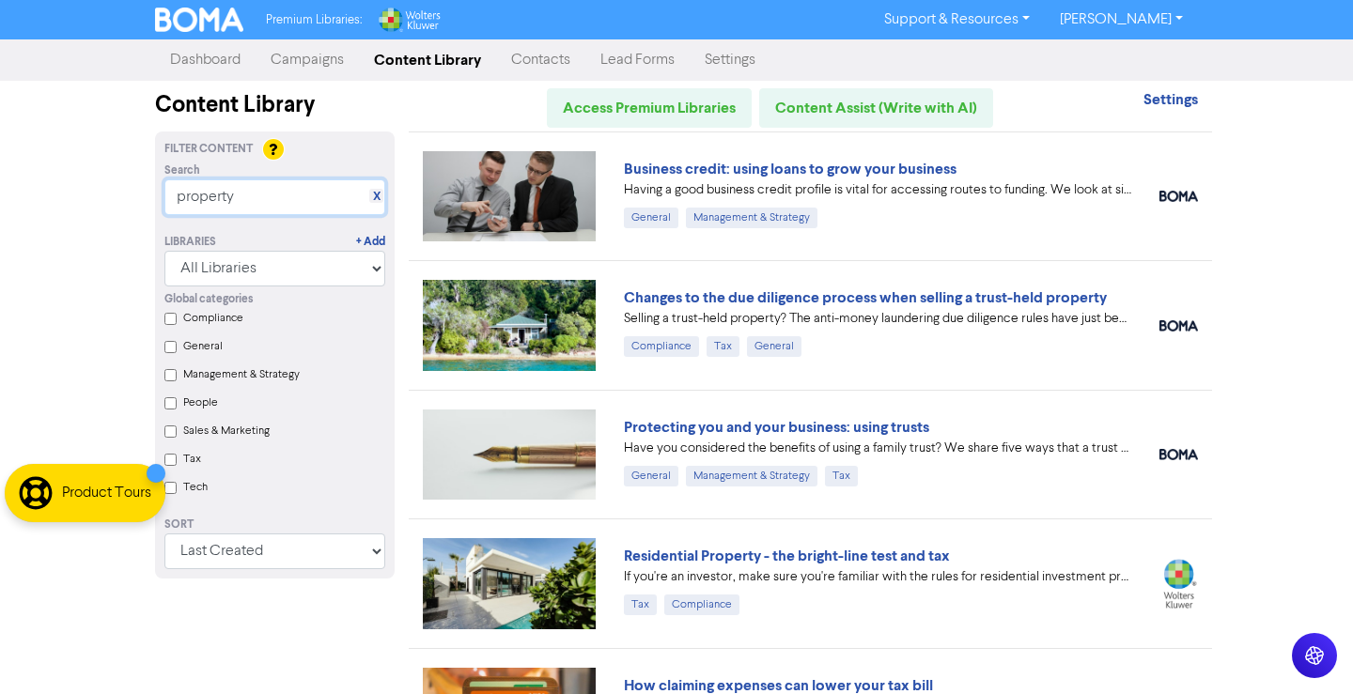
click at [217, 199] on input "property" at bounding box center [274, 197] width 221 height 36
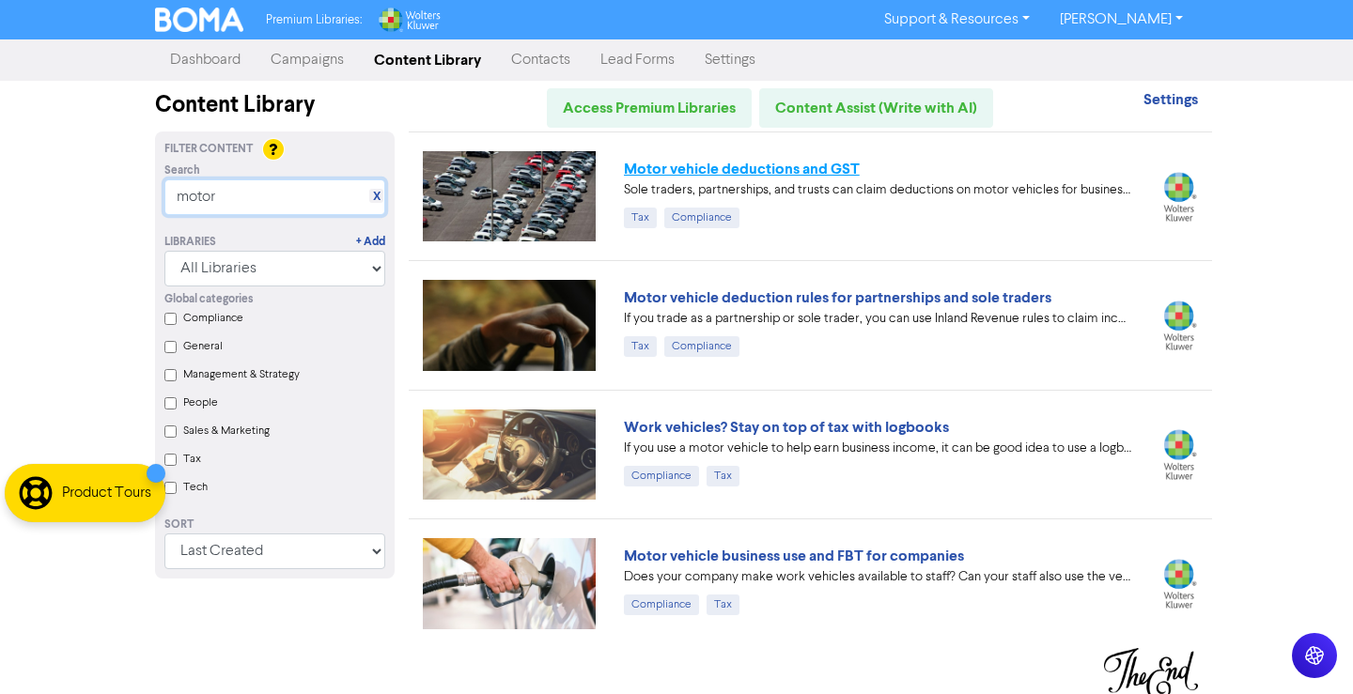
type input "motor"
click at [798, 171] on link "Motor vehicle deductions and GST" at bounding box center [742, 169] width 236 height 19
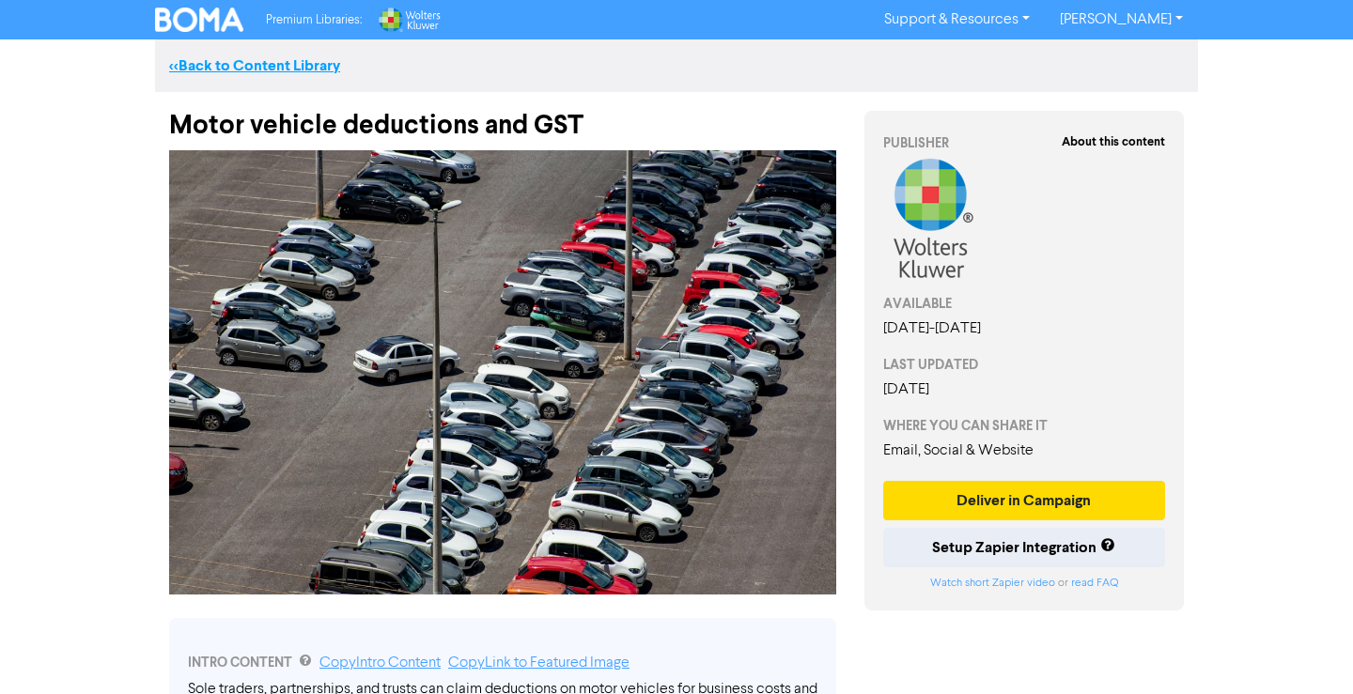
click at [285, 60] on link "<< Back to Content Library" at bounding box center [254, 65] width 171 height 19
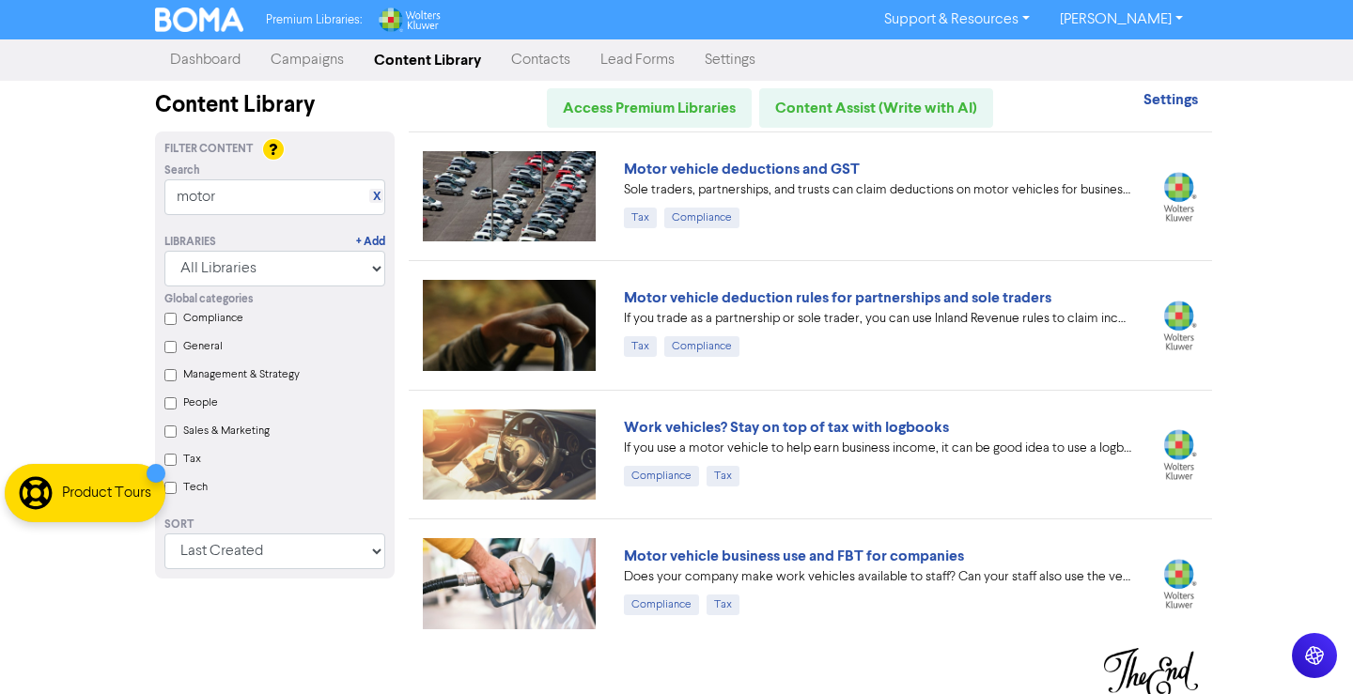
click at [310, 65] on link "Campaigns" at bounding box center [307, 60] width 103 height 38
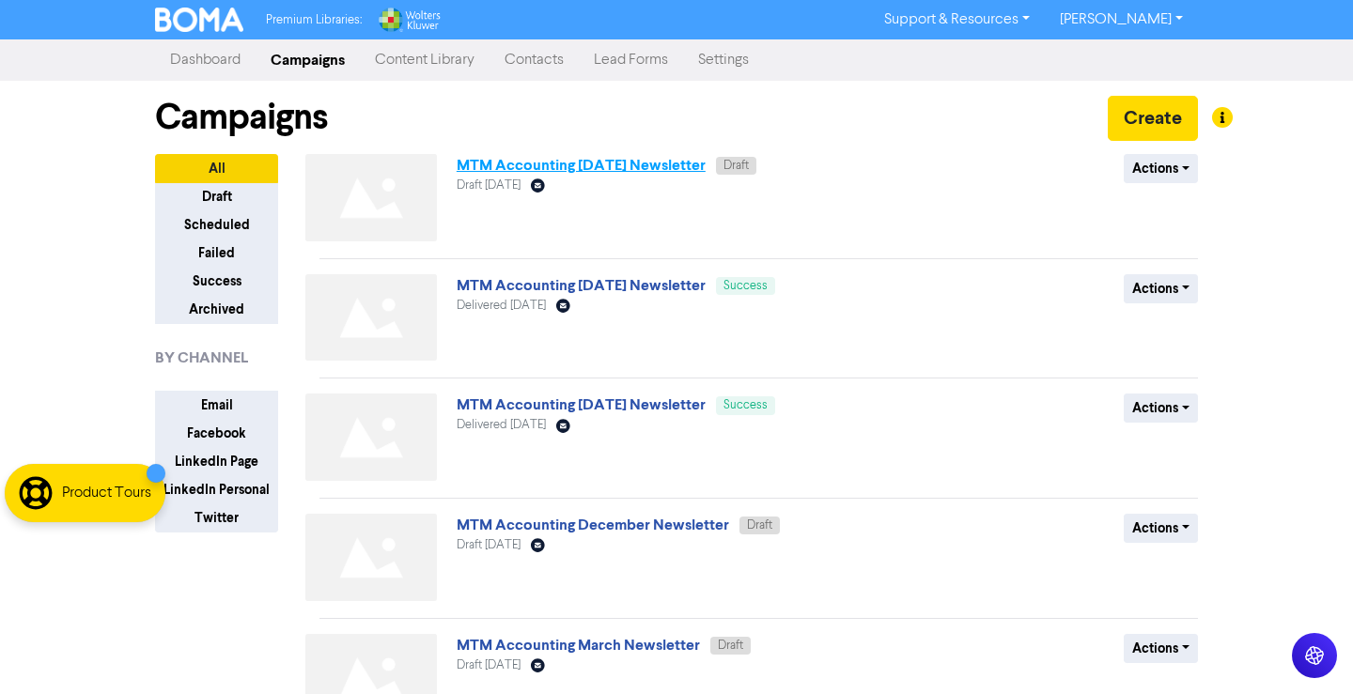
click at [584, 171] on link "MTM Accounting [DATE] Newsletter" at bounding box center [581, 165] width 249 height 19
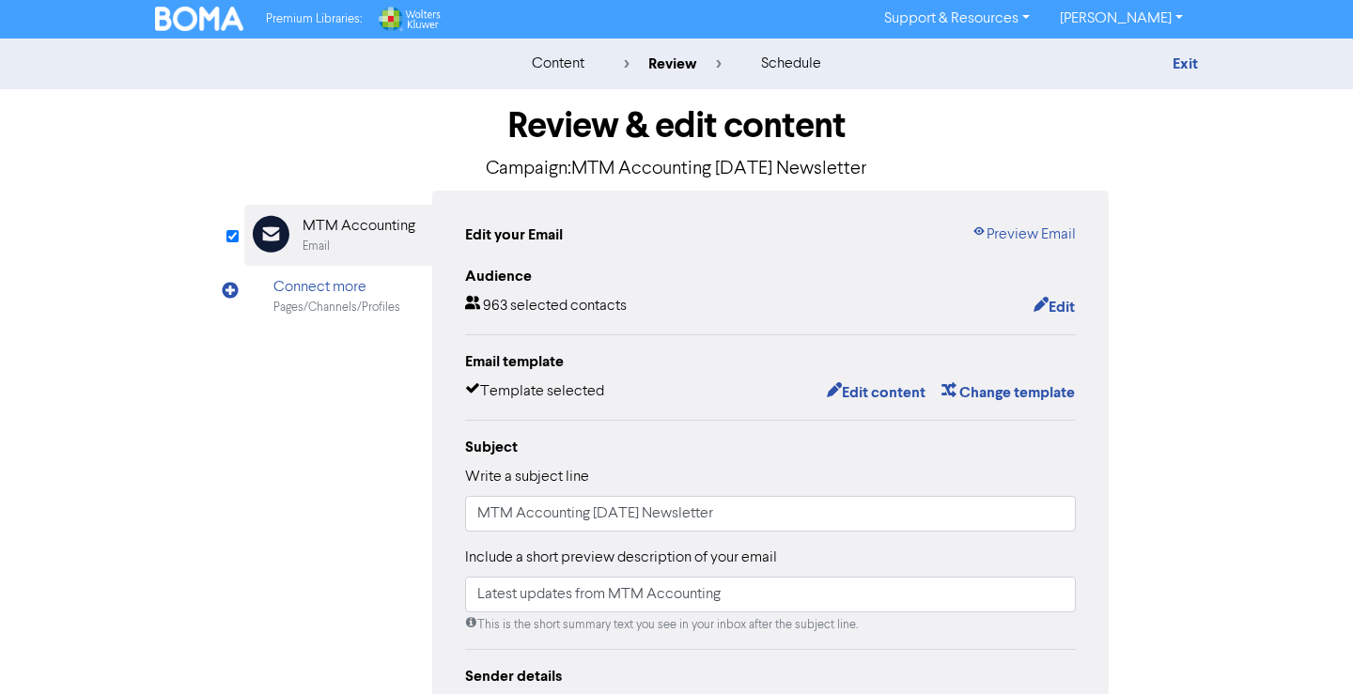
scroll to position [319, 0]
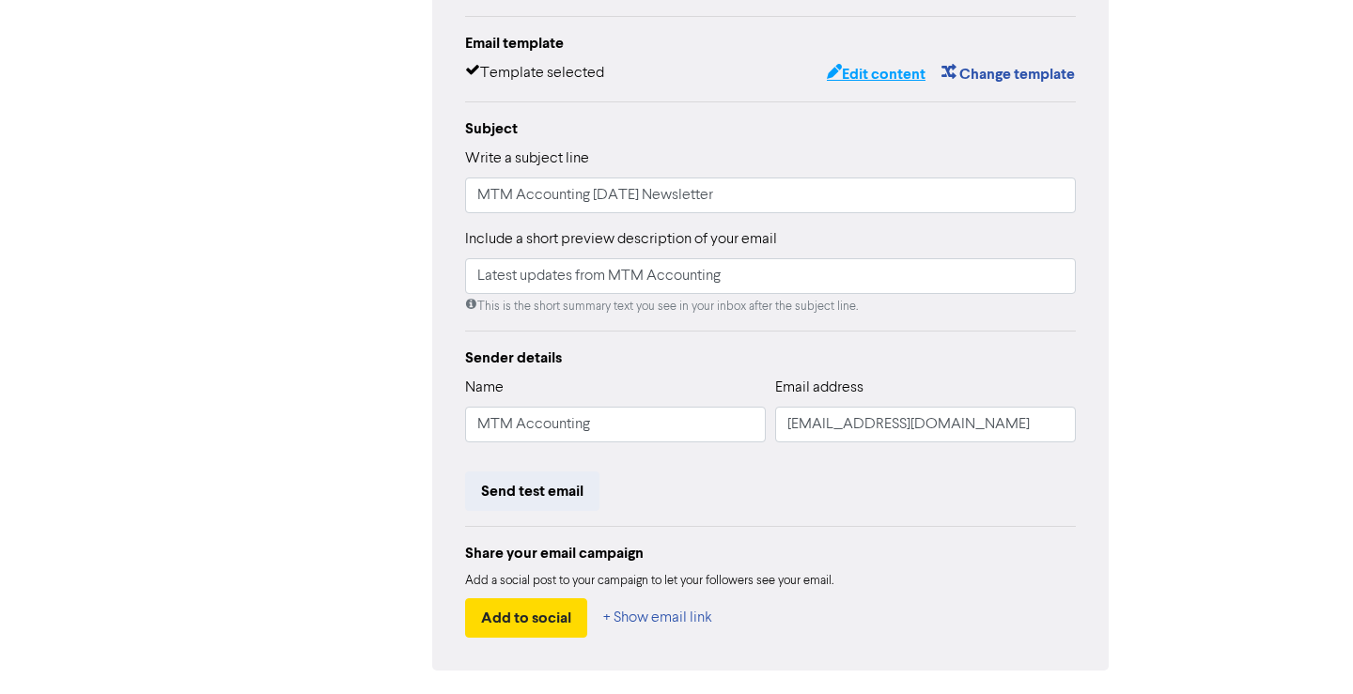
click at [864, 82] on button "Edit content" at bounding box center [876, 74] width 101 height 24
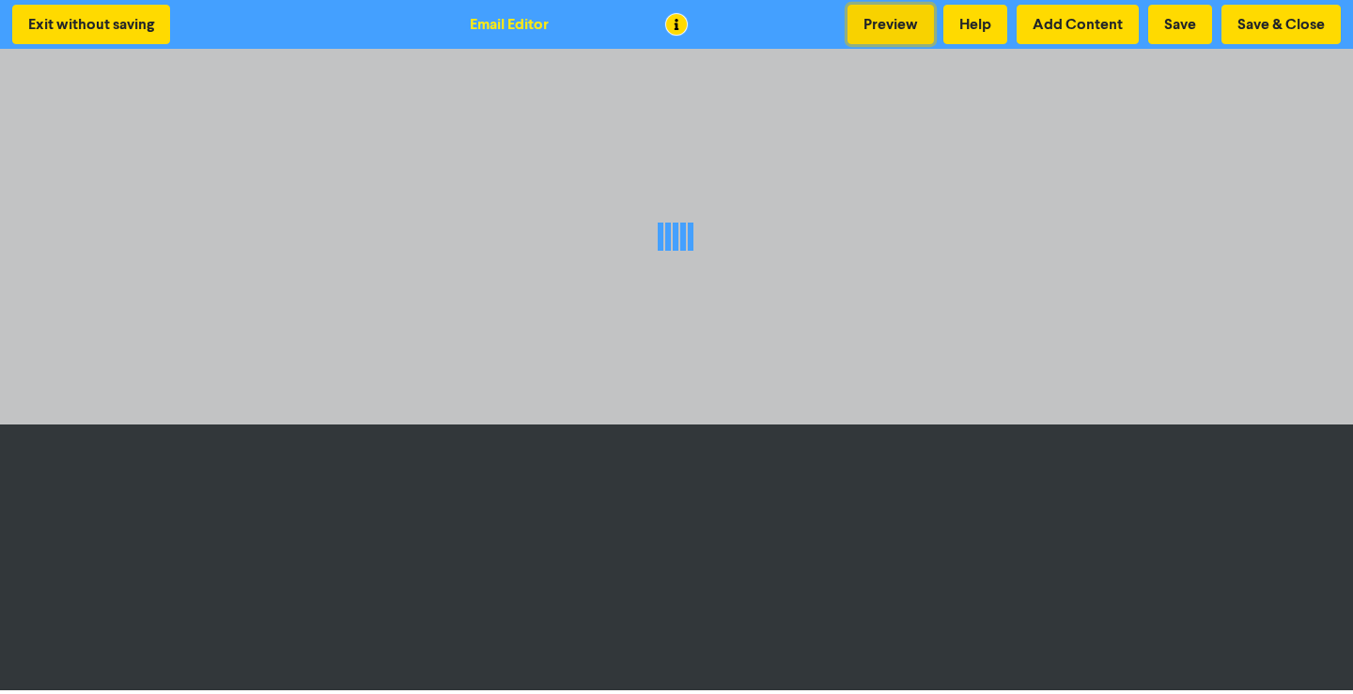
click at [894, 15] on button "Preview" at bounding box center [891, 24] width 86 height 39
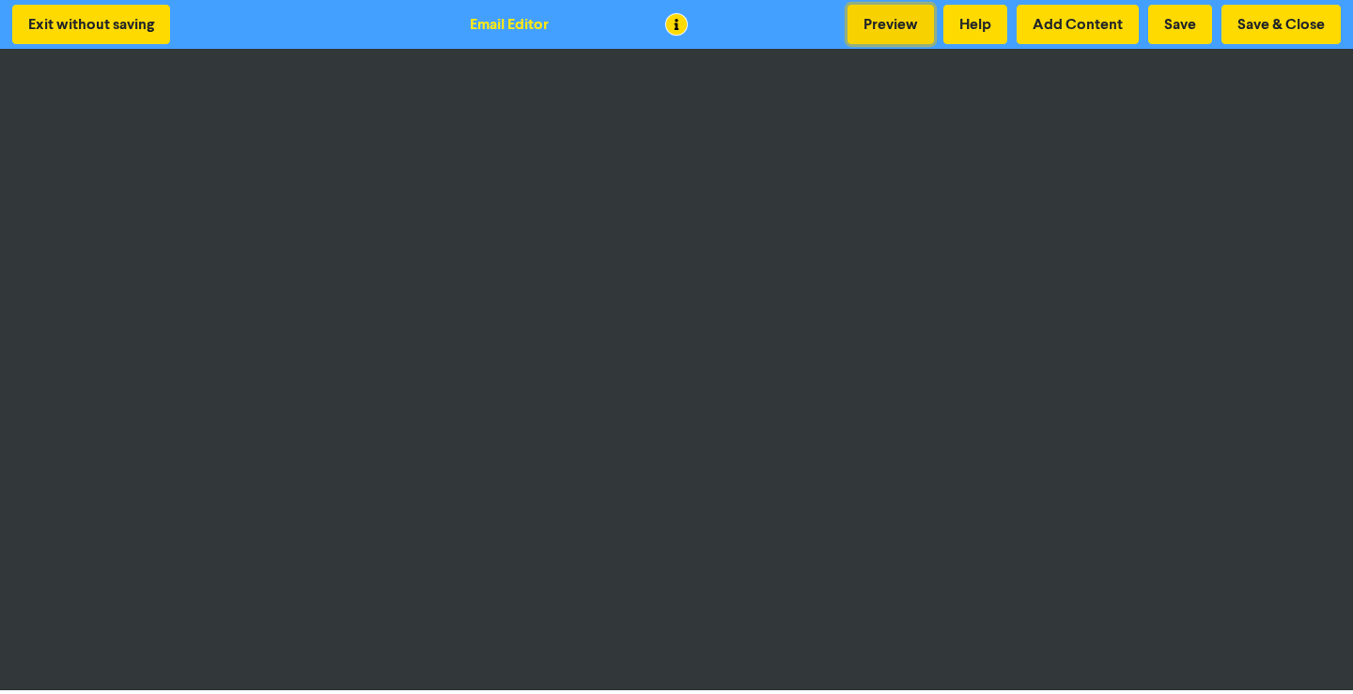
click at [904, 15] on button "Preview" at bounding box center [891, 24] width 86 height 39
click at [908, 28] on button "Preview" at bounding box center [891, 24] width 86 height 39
click at [1246, 30] on button "Save & Close" at bounding box center [1281, 24] width 119 height 39
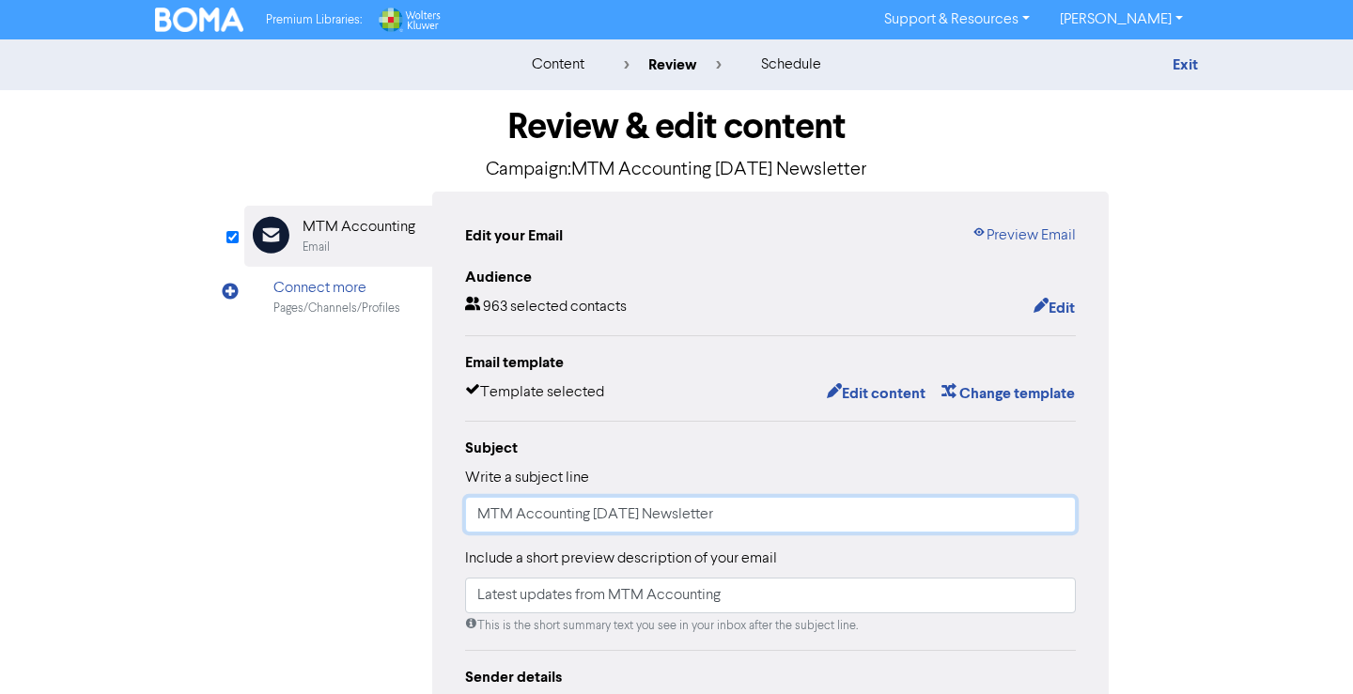
click at [698, 518] on input "MTM Accounting [DATE] Newsletter" at bounding box center [770, 515] width 611 height 36
type input "MTM Accounting [DATE] Newsletter"
click at [1235, 447] on div "content review schedule Exit Review & edit content Campaign: MTM Accounting [DA…" at bounding box center [676, 556] width 1353 height 1035
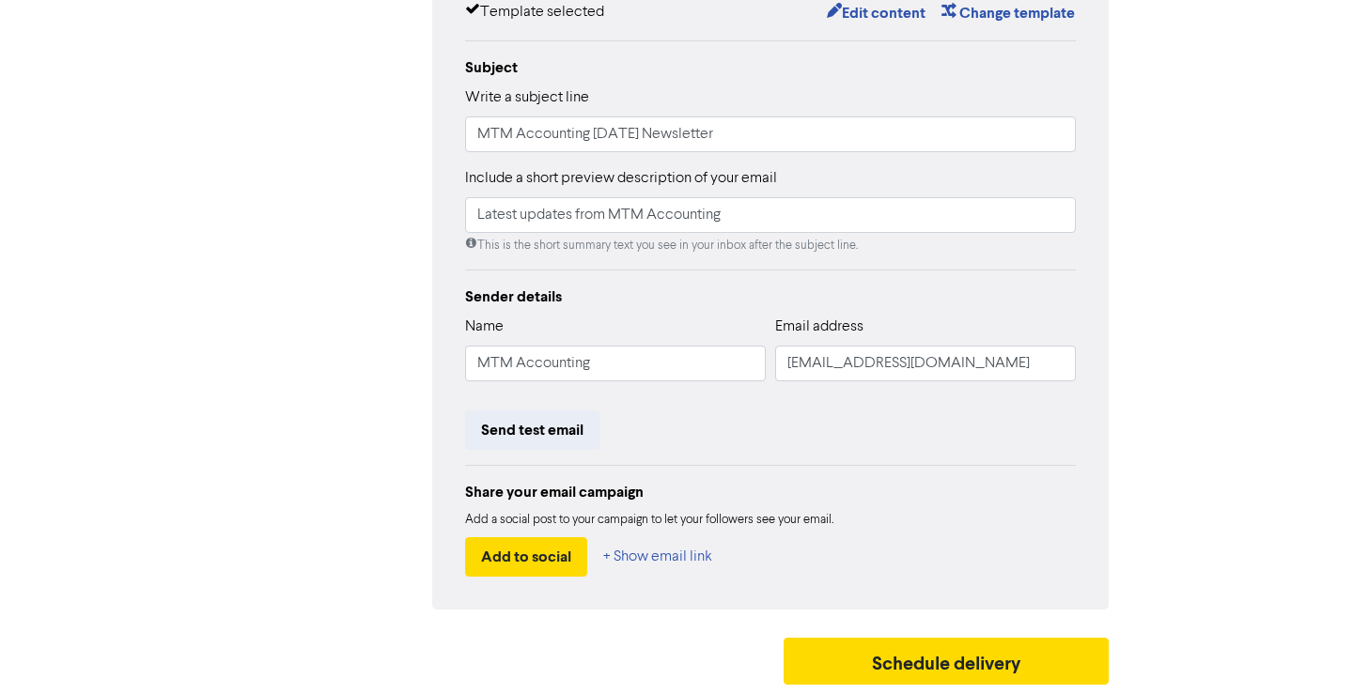
scroll to position [382, 0]
click at [534, 436] on button "Send test email" at bounding box center [532, 430] width 134 height 39
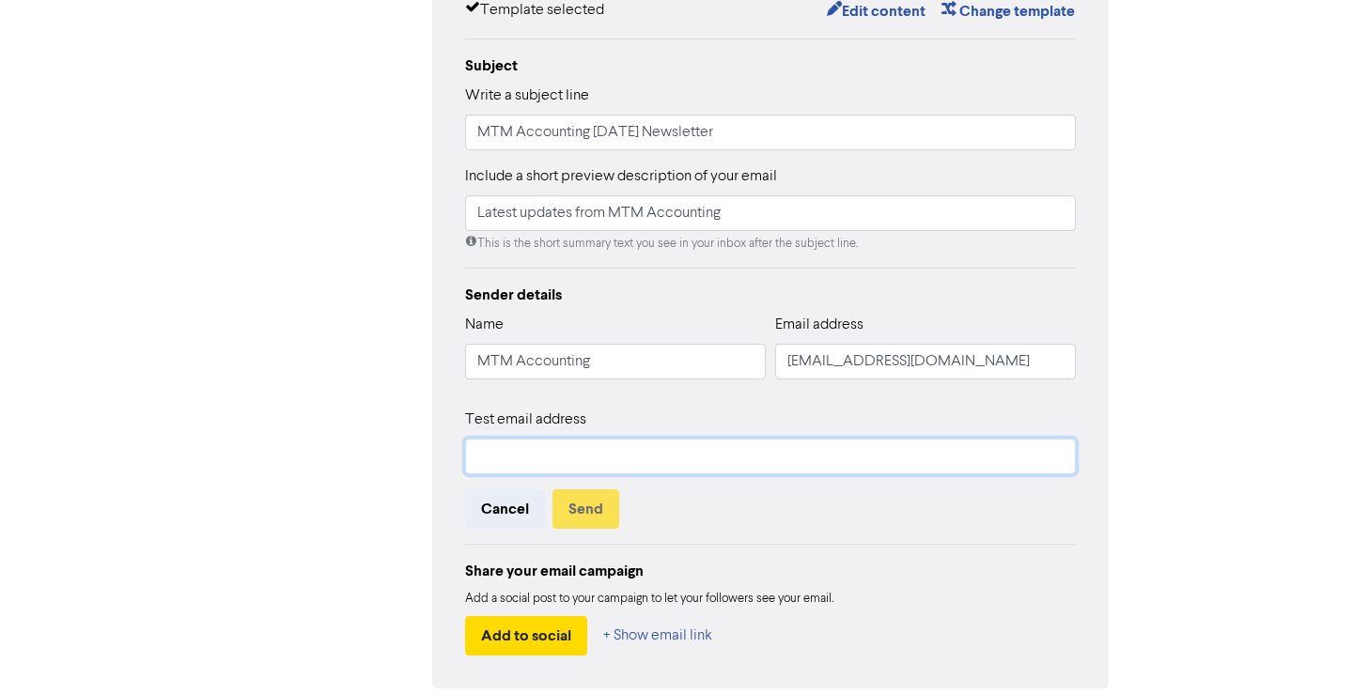
click at [536, 446] on input "text" at bounding box center [770, 457] width 611 height 36
type input "[PERSON_NAME][EMAIL_ADDRESS][DOMAIN_NAME]"
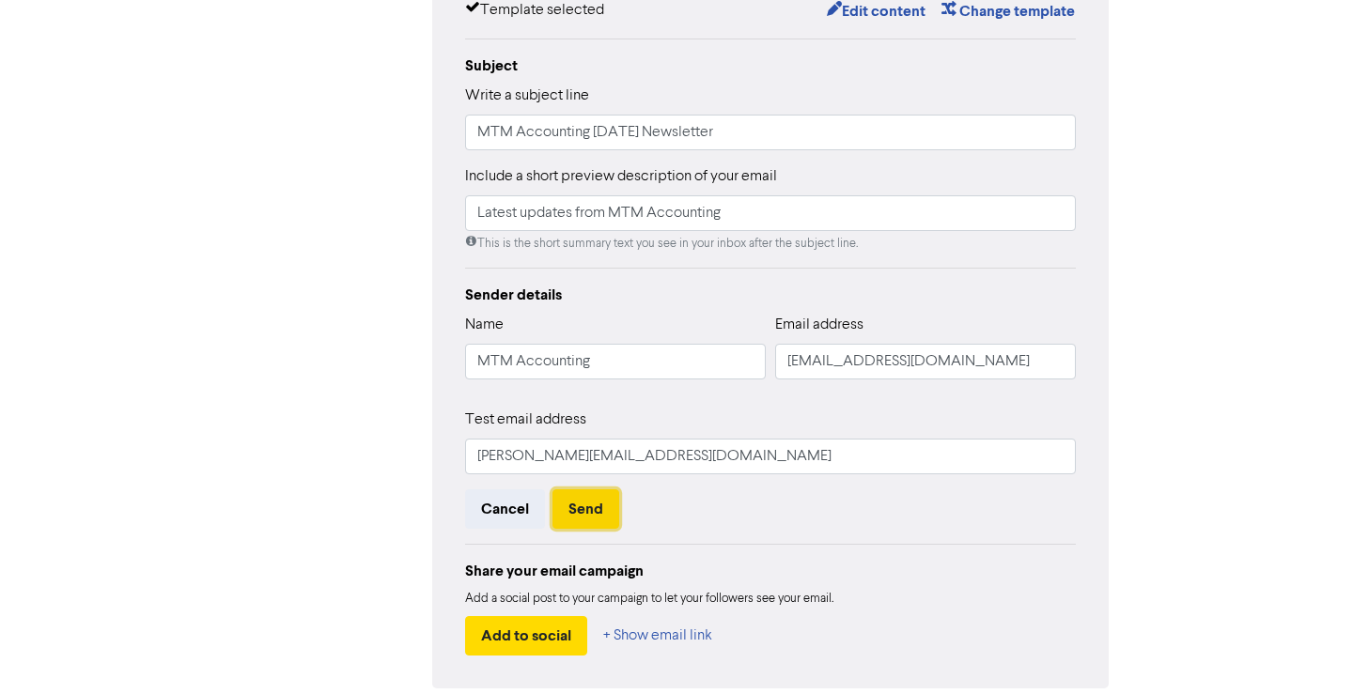
click at [573, 512] on button "Send" at bounding box center [585, 509] width 67 height 39
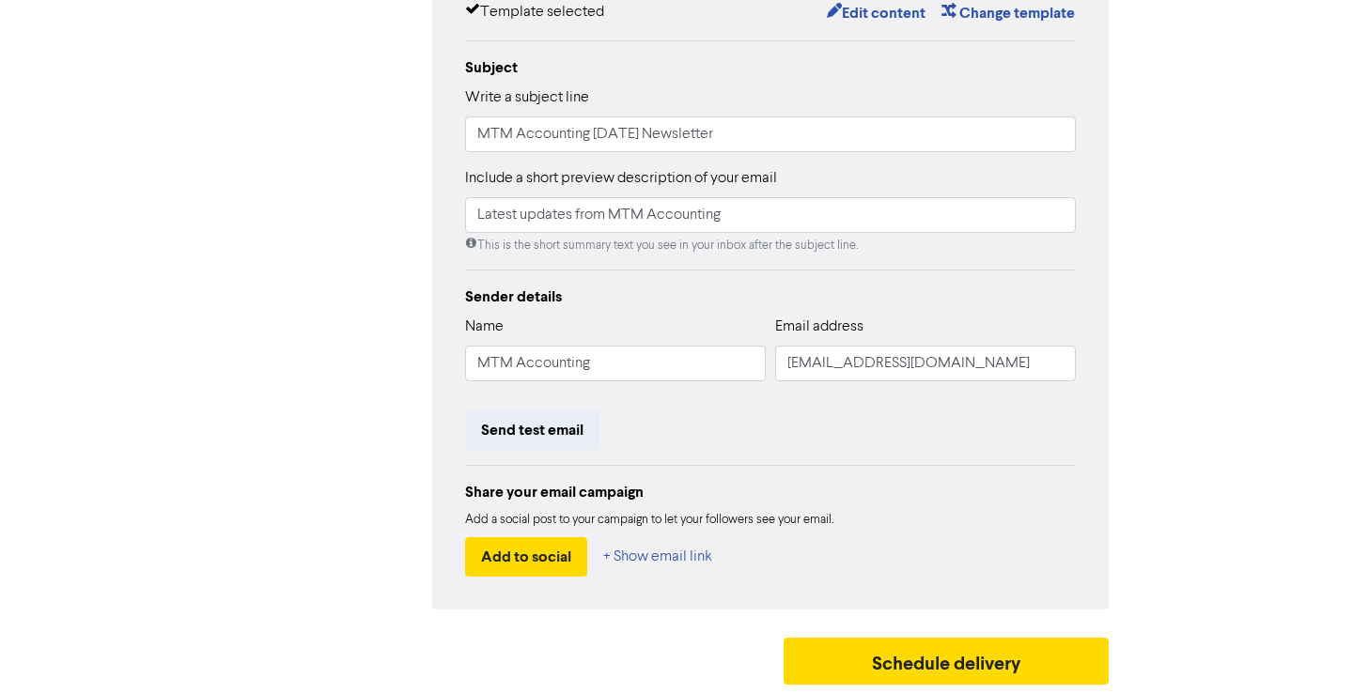
click at [339, 291] on div "Email Created with Sketch. MTM Accounting Email Connect more Pages/Channels/Pro…" at bounding box center [676, 210] width 864 height 799
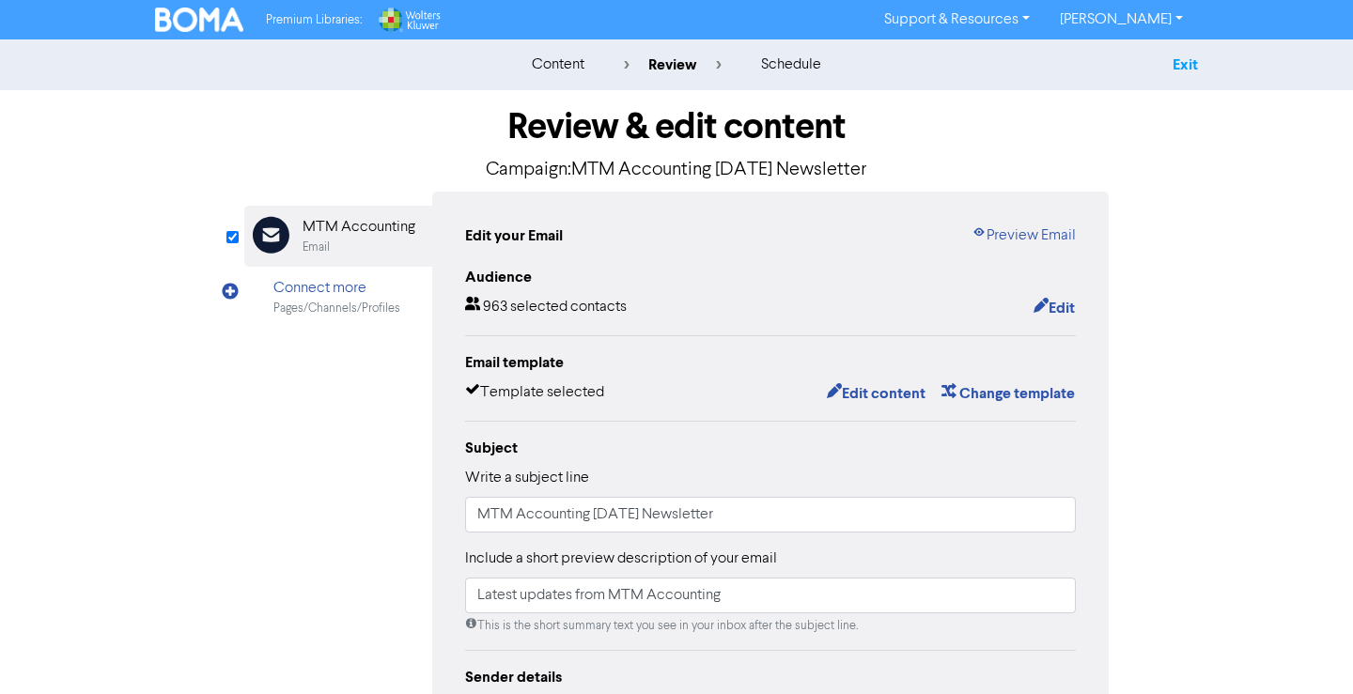
click at [1180, 65] on link "Exit" at bounding box center [1185, 64] width 25 height 19
